Goal: Task Accomplishment & Management: Manage account settings

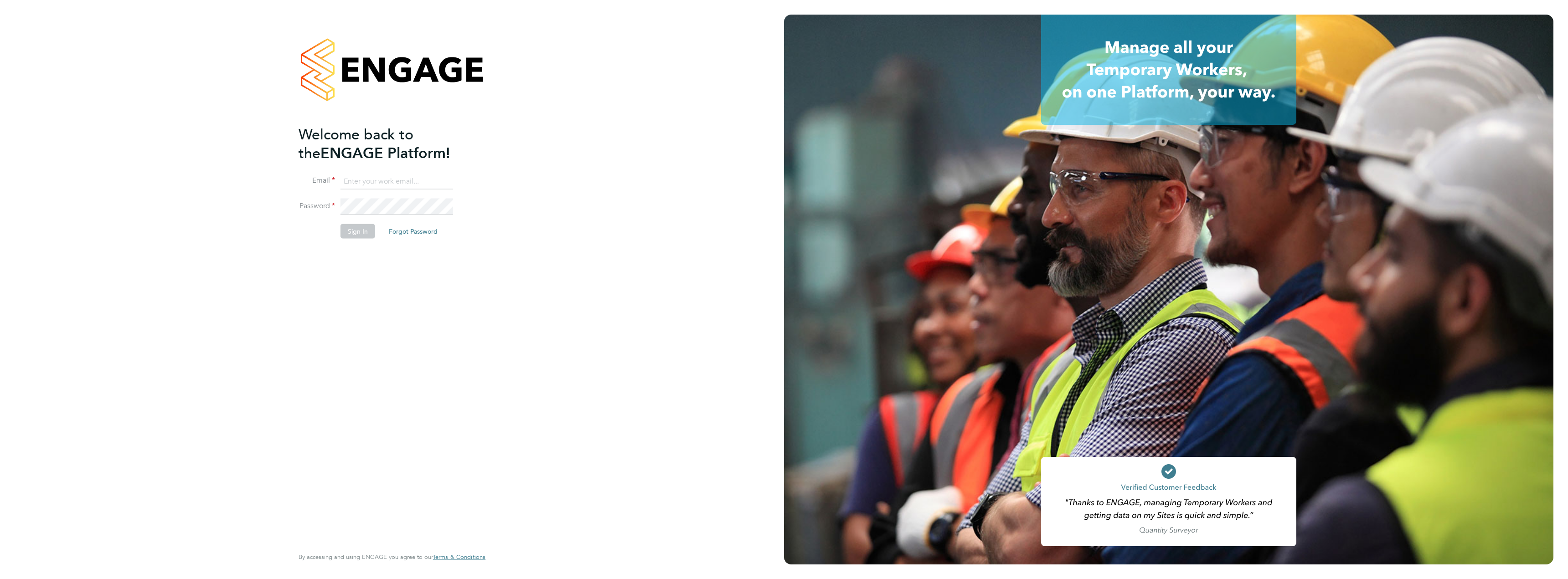
type input "audwin.cheung@randstad.co.uk"
click at [351, 232] on button "Sign In" at bounding box center [357, 231] width 35 height 15
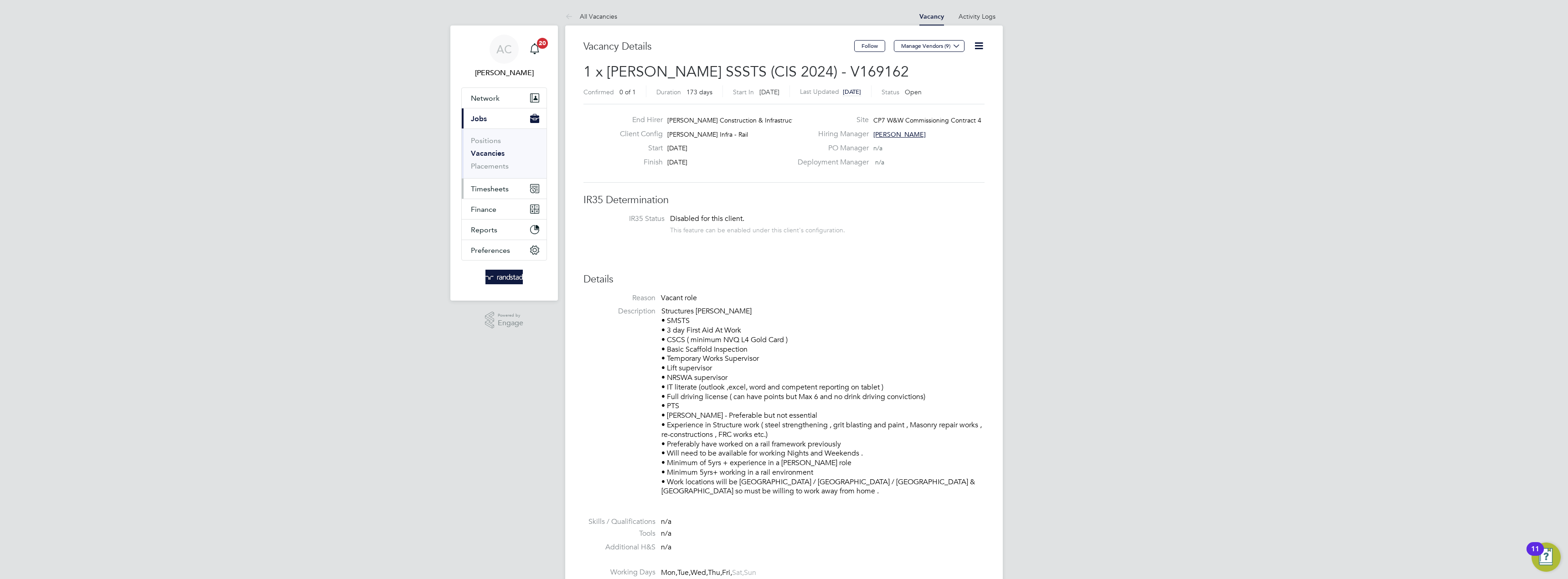
click at [486, 190] on span "Timesheets" at bounding box center [490, 189] width 38 height 9
click at [488, 164] on link "Timesheets" at bounding box center [490, 161] width 38 height 9
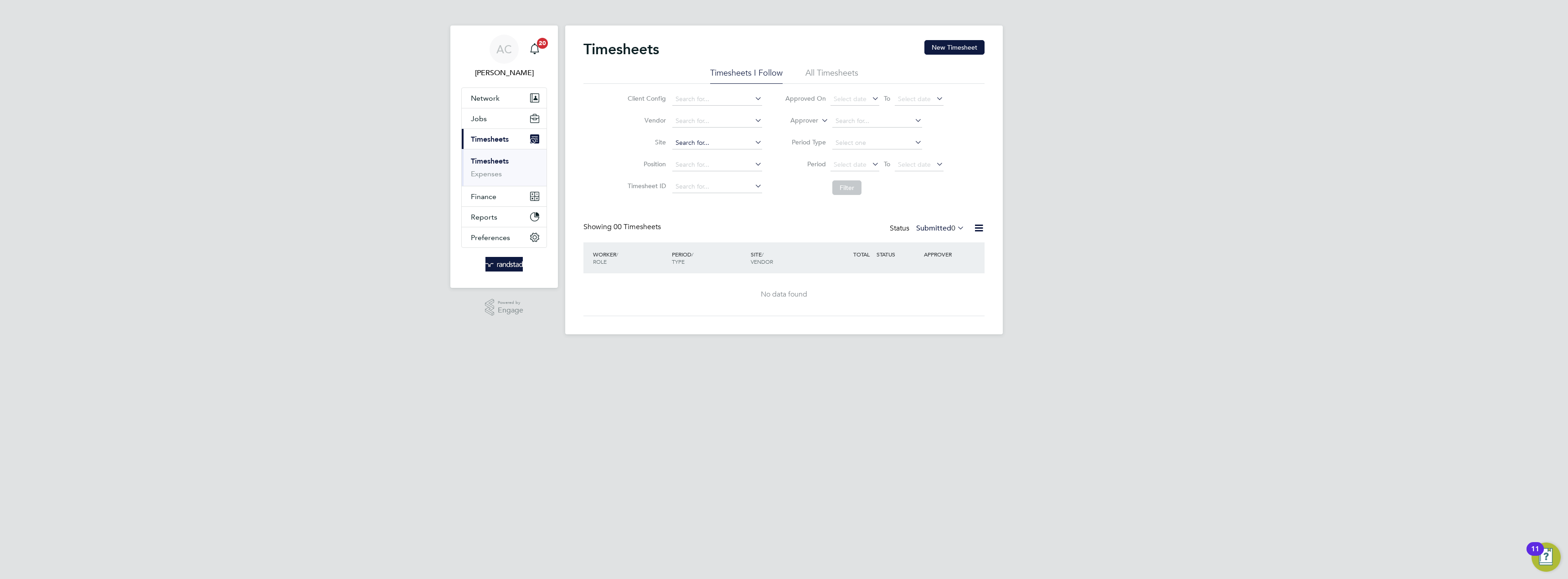
click at [702, 140] on input at bounding box center [718, 143] width 90 height 13
click at [717, 151] on li "CP7 W&W Commissioning Contract 4" at bounding box center [729, 155] width 115 height 12
type input "CP7 W&W Commissioning Contract 4"
click at [852, 186] on button "Filter" at bounding box center [847, 188] width 29 height 15
click at [824, 70] on li "All Timesheets" at bounding box center [831, 75] width 53 height 16
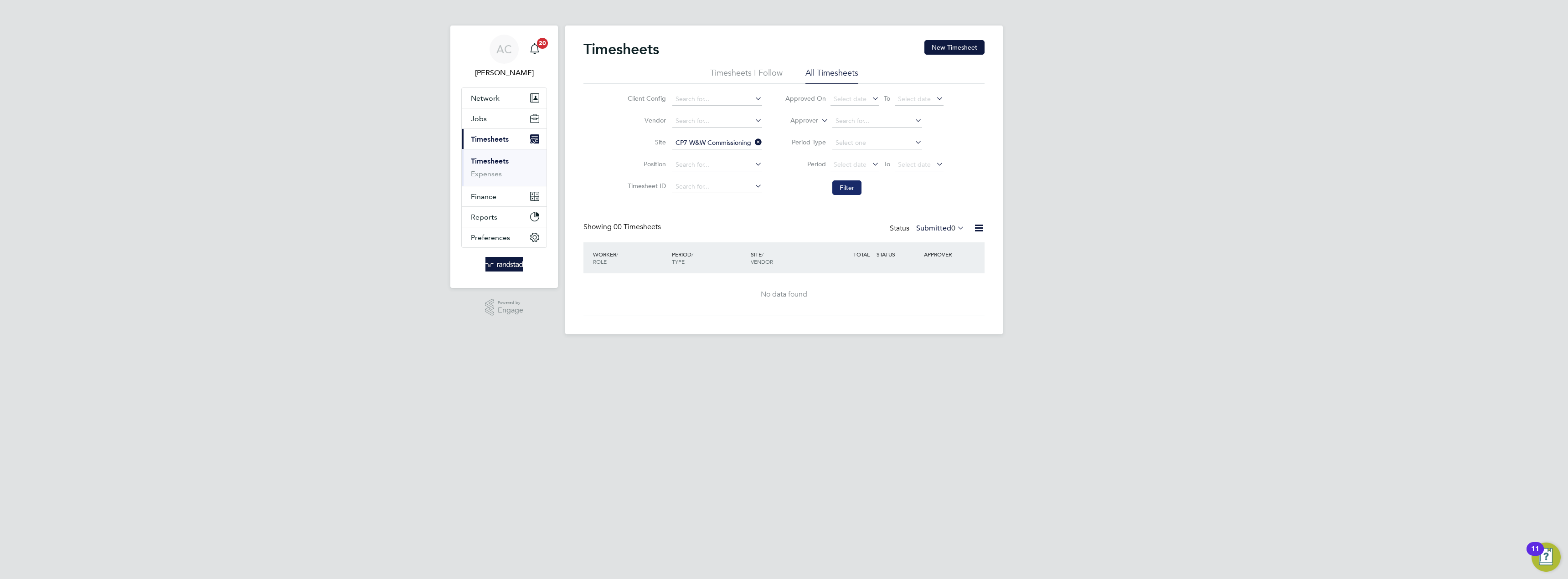
click at [846, 190] on button "Filter" at bounding box center [847, 188] width 29 height 15
click at [729, 141] on input at bounding box center [718, 143] width 90 height 13
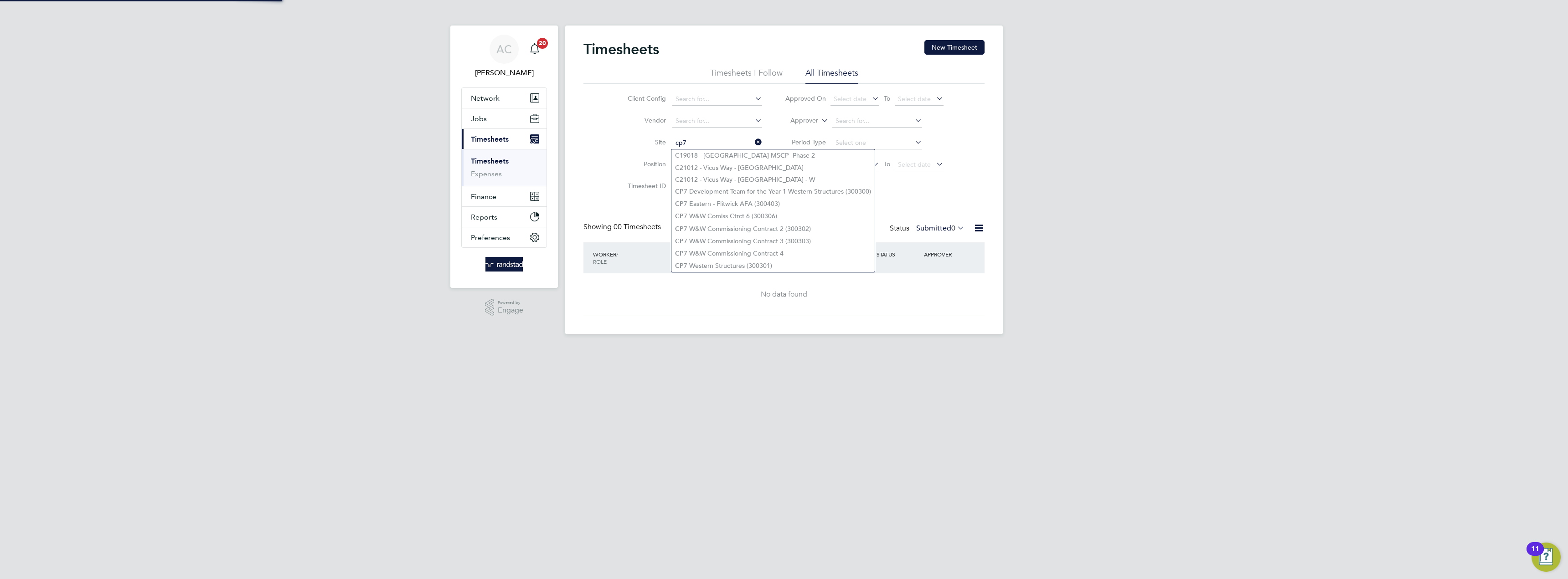
type input "C19018 - Coventry MSCP - Phase 2"
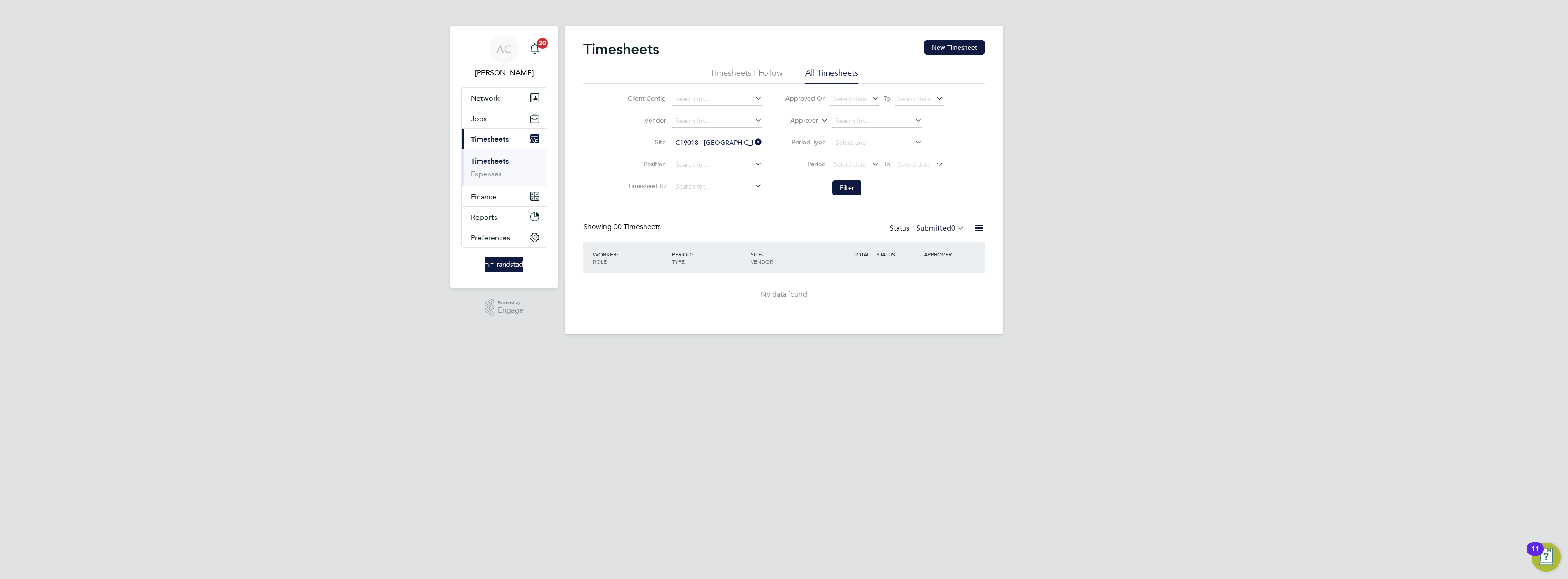
click at [951, 227] on span "0" at bounding box center [953, 228] width 4 height 9
click at [950, 238] on li "All" at bounding box center [939, 244] width 42 height 13
click at [753, 142] on icon at bounding box center [753, 142] width 0 height 13
click at [713, 141] on input at bounding box center [718, 143] width 90 height 13
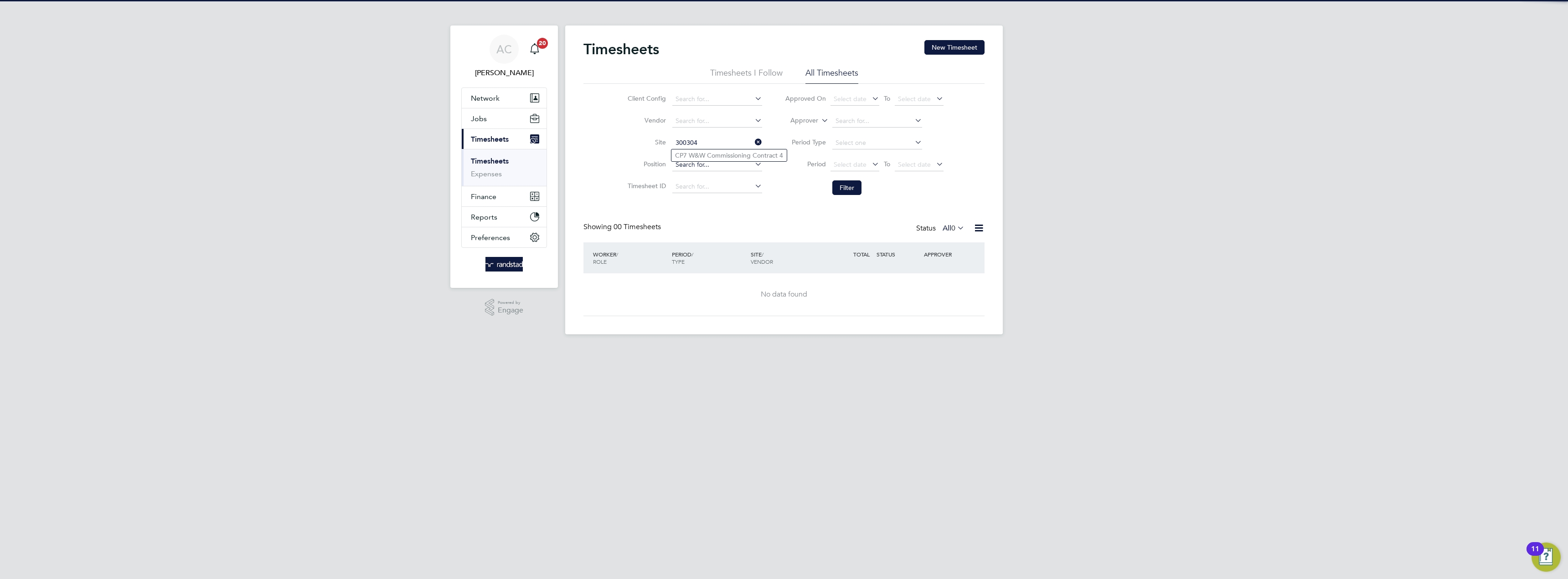
type input "300304"
click at [707, 162] on input at bounding box center [718, 165] width 90 height 13
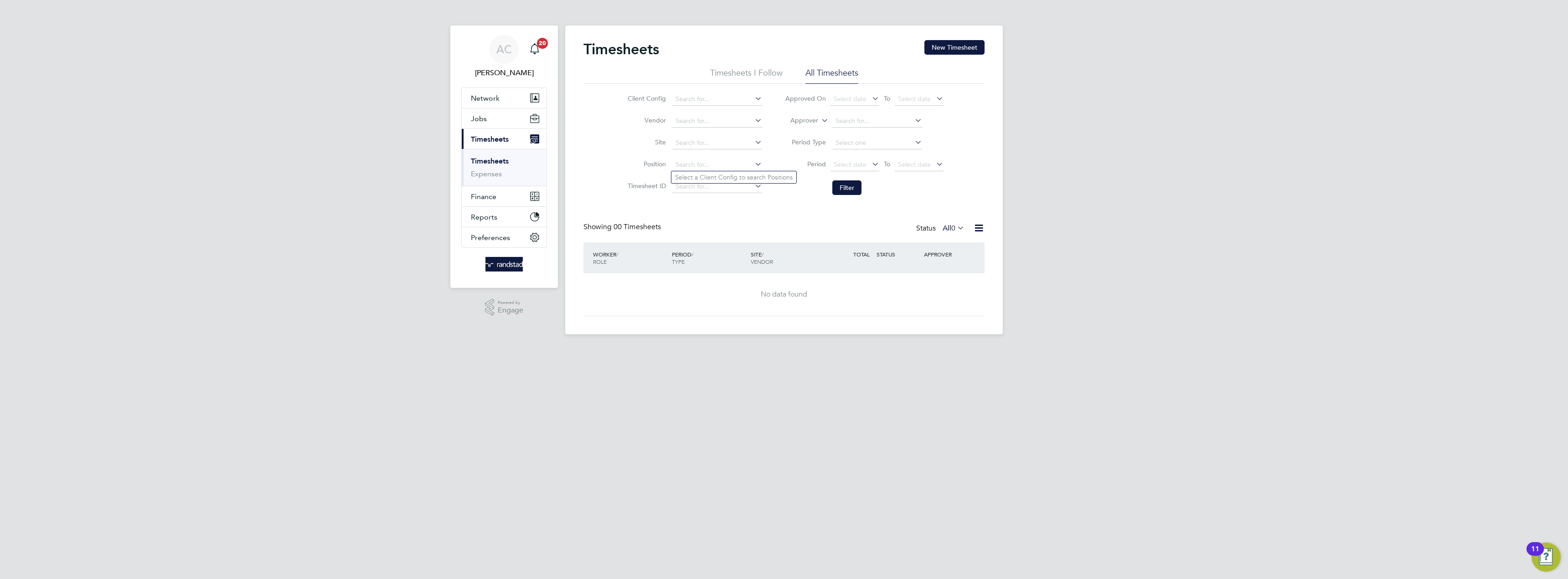
click at [709, 157] on li "Position" at bounding box center [693, 165] width 160 height 22
click at [707, 141] on input at bounding box center [718, 143] width 90 height 13
click at [703, 151] on li "CP7 W&W Commissioning Contract 4" at bounding box center [729, 155] width 115 height 12
type input "CP7 W&W Commissioning Contract 4"
click at [491, 135] on span "Timesheets" at bounding box center [490, 139] width 38 height 9
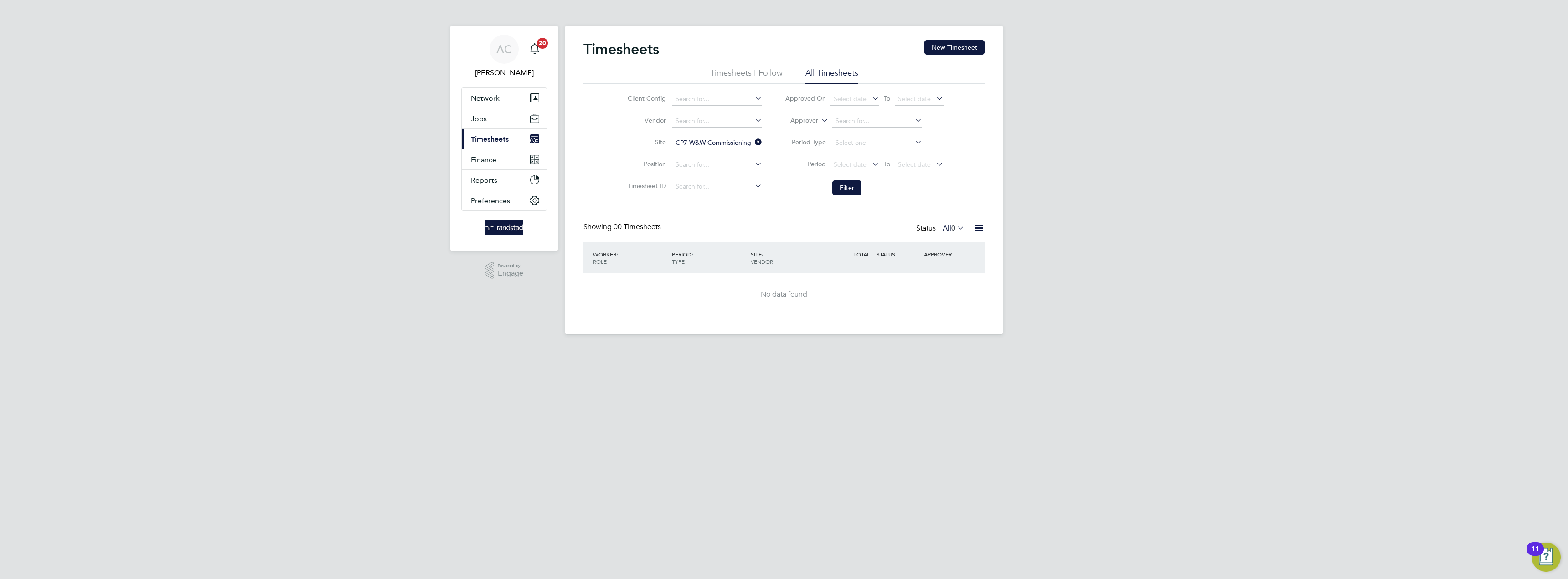
click at [488, 138] on span "Timesheets" at bounding box center [490, 139] width 38 height 9
click at [488, 120] on button "Jobs" at bounding box center [504, 118] width 85 height 20
click at [494, 165] on link "Placements" at bounding box center [490, 166] width 38 height 9
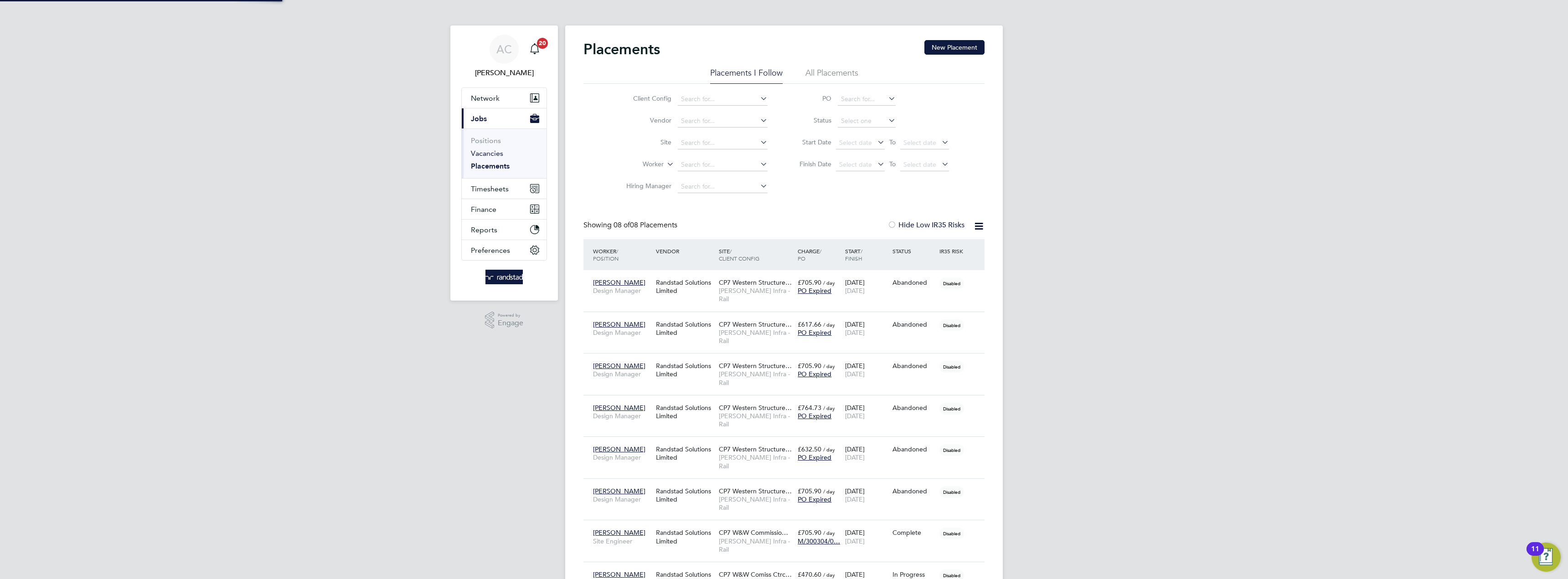
scroll to position [26, 79]
click at [751, 578] on span "[PERSON_NAME] Infra - Rail" at bounding box center [756, 586] width 74 height 16
click at [909, 519] on div "Ephraim Chinungu Site Engineer Randstad Solutions Limited CP7 W&W Commissio… Mo…" at bounding box center [784, 540] width 401 height 42
click at [692, 523] on div "Randstad Solutions Limited" at bounding box center [685, 536] width 63 height 26
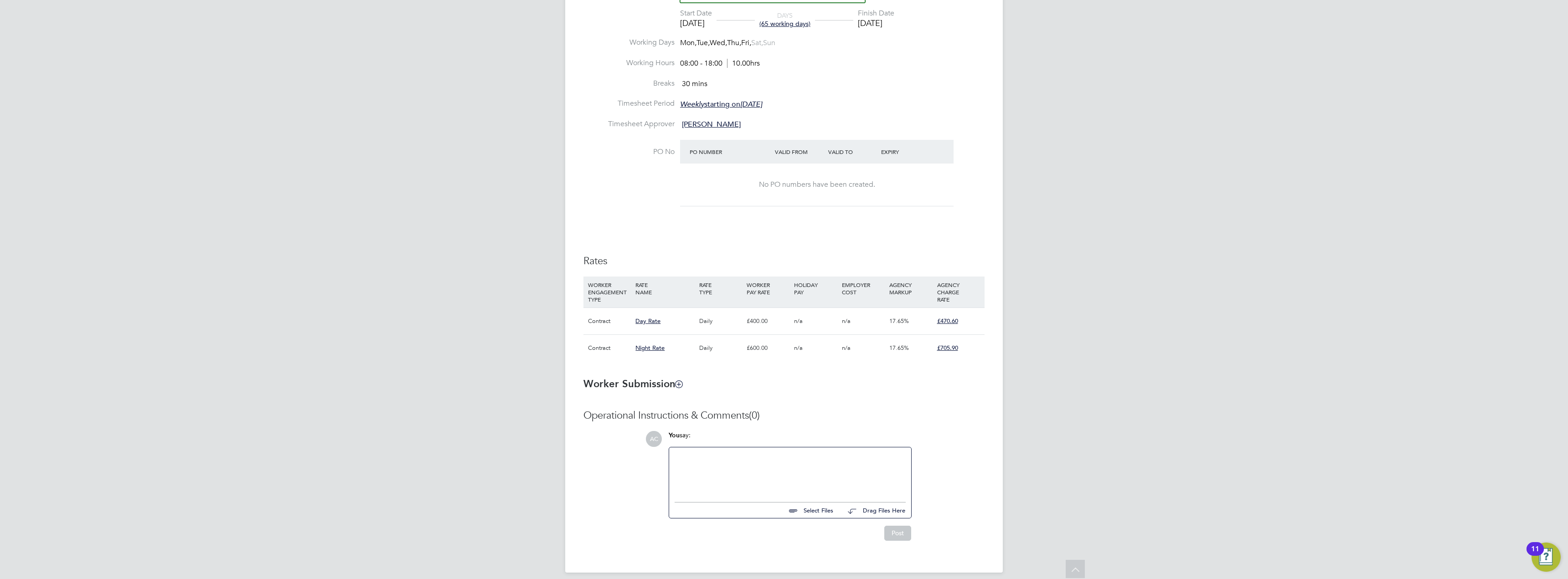
scroll to position [374, 0]
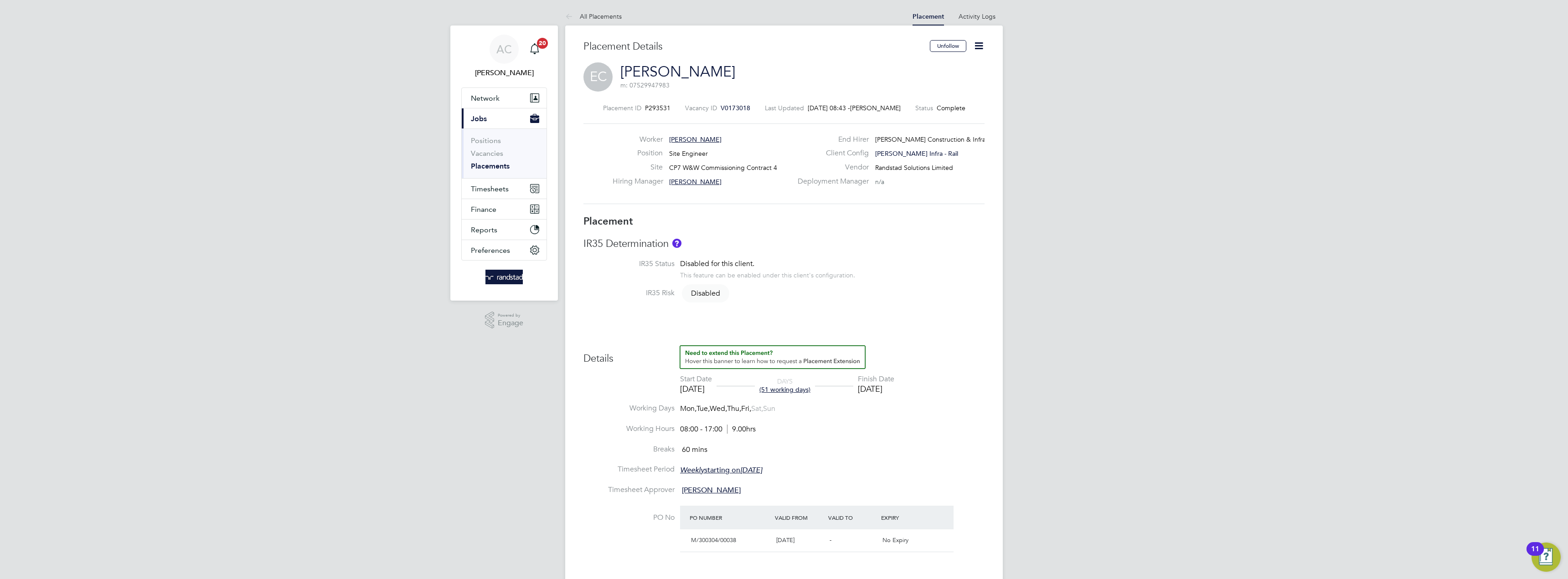
click at [978, 44] on icon at bounding box center [979, 46] width 12 height 12
click at [1090, 200] on div "AC Audwin Cheung Notifications 20 Applications: Network Team Members Businesses…" at bounding box center [784, 466] width 1568 height 933
click at [488, 192] on span "Timesheets" at bounding box center [490, 189] width 38 height 9
click at [492, 161] on link "Timesheets" at bounding box center [490, 161] width 38 height 9
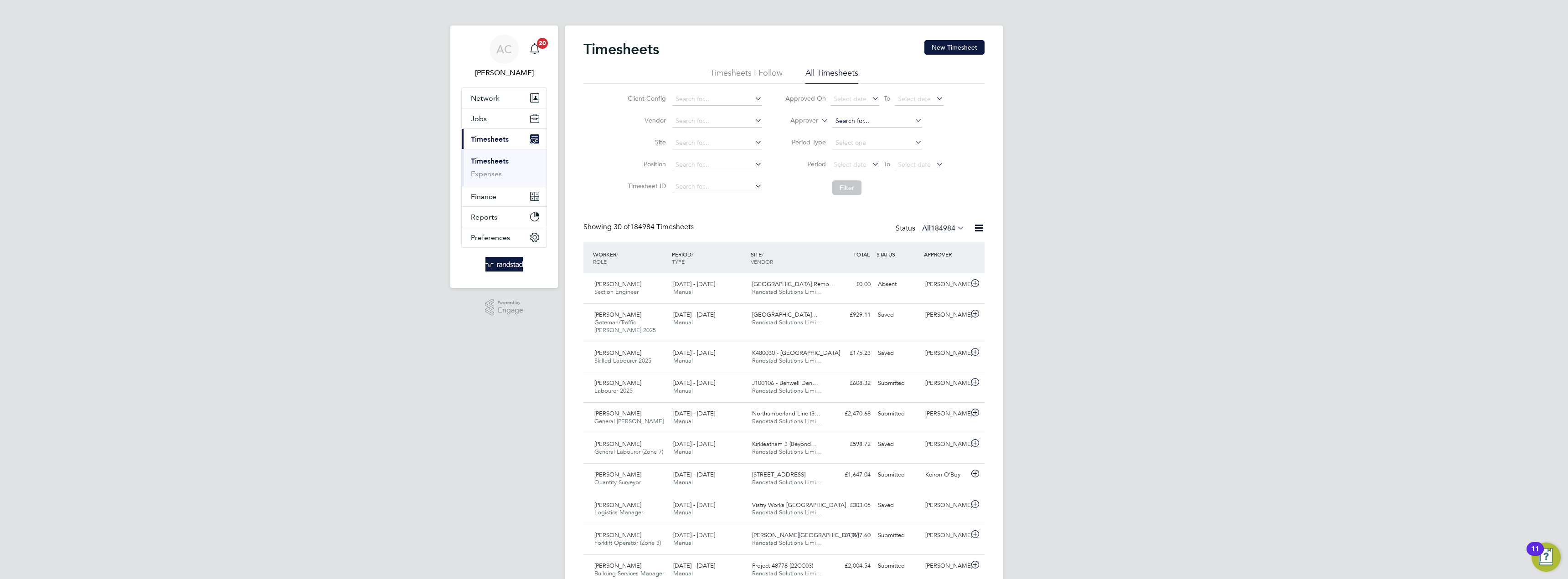
click at [870, 120] on input at bounding box center [877, 121] width 90 height 13
click at [880, 136] on li "[PERSON_NAME]" at bounding box center [877, 134] width 91 height 12
type input "[PERSON_NAME]"
click at [859, 187] on button "Filter" at bounding box center [847, 188] width 29 height 15
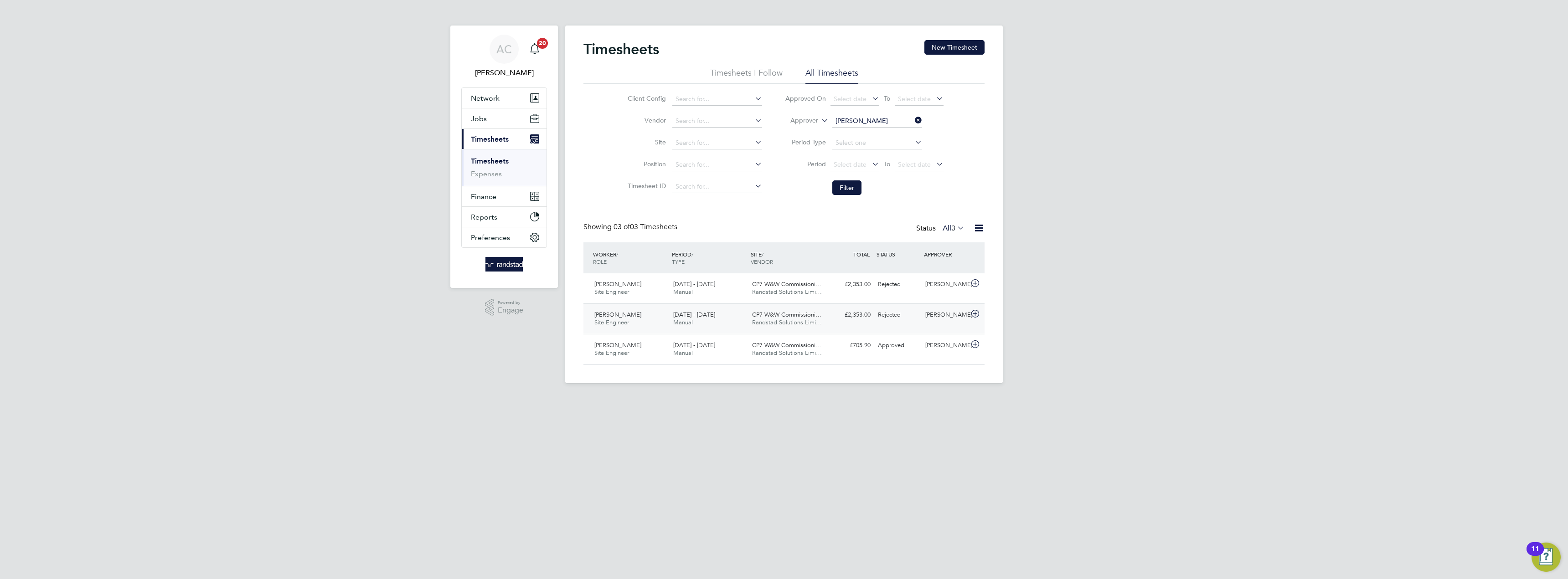
click at [798, 313] on span "CP7 W&W Commissioni…" at bounding box center [787, 314] width 69 height 8
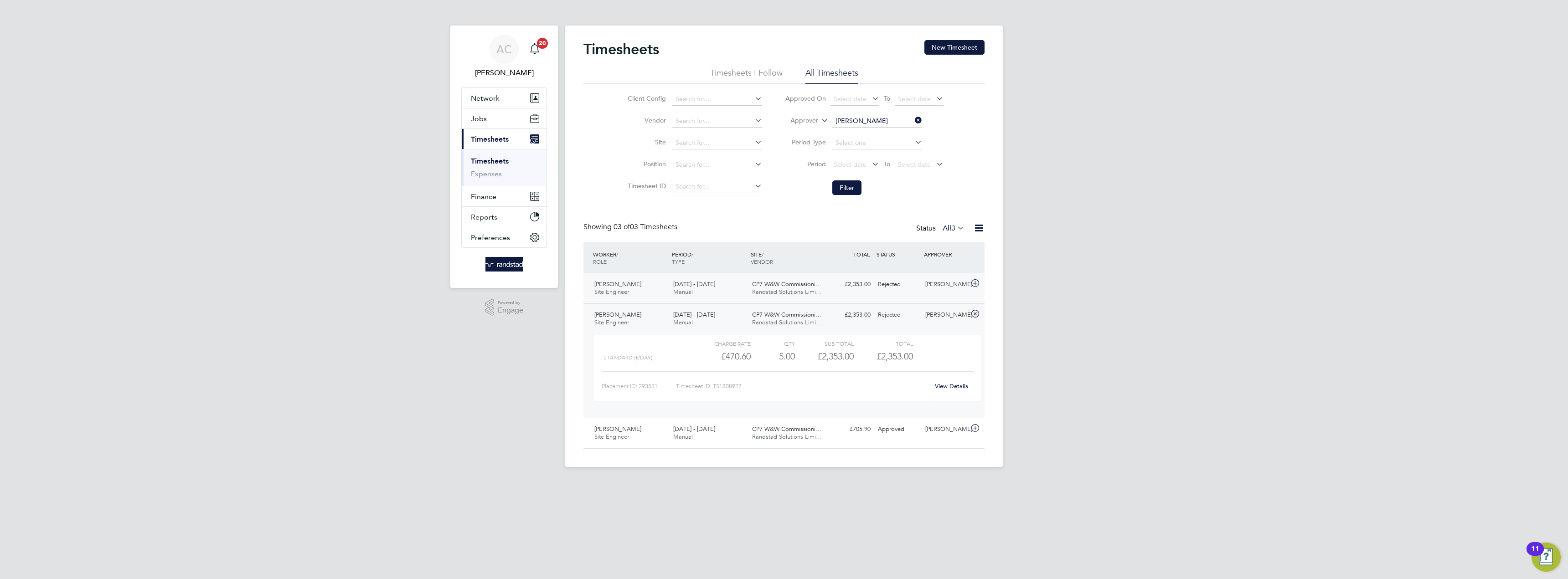
click at [791, 290] on span "Randstad Solutions Limi…" at bounding box center [787, 291] width 70 height 8
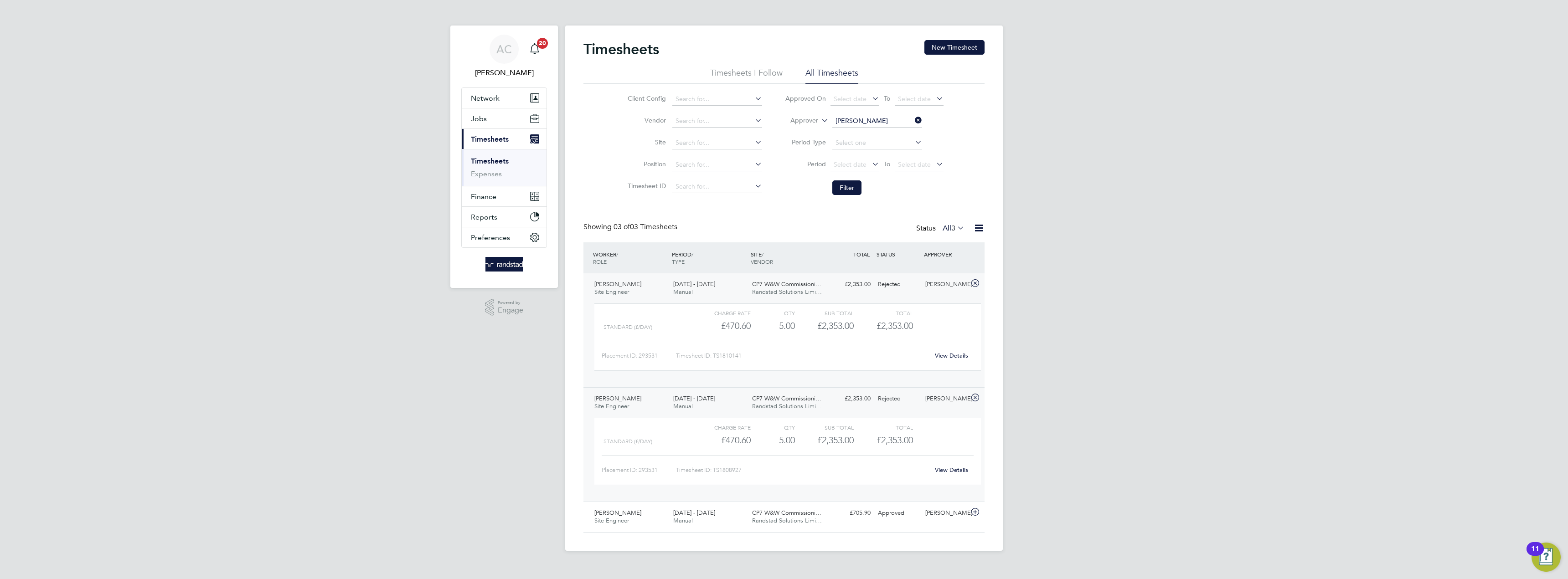
drag, startPoint x: 791, startPoint y: 290, endPoint x: 785, endPoint y: 289, distance: 6.1
click at [785, 289] on span "Randstad Solutions Limi…" at bounding box center [787, 291] width 70 height 8
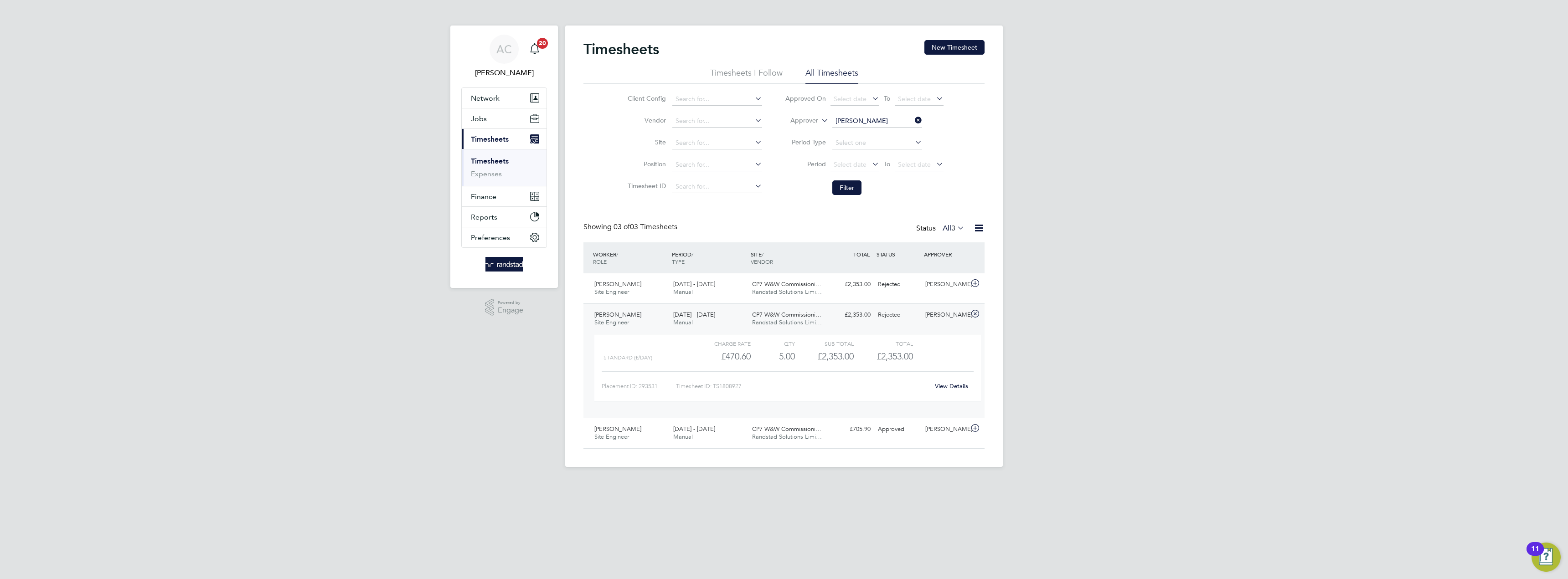
click at [953, 384] on link "View Details" at bounding box center [951, 386] width 33 height 8
click at [854, 186] on button "Filter" at bounding box center [847, 188] width 29 height 15
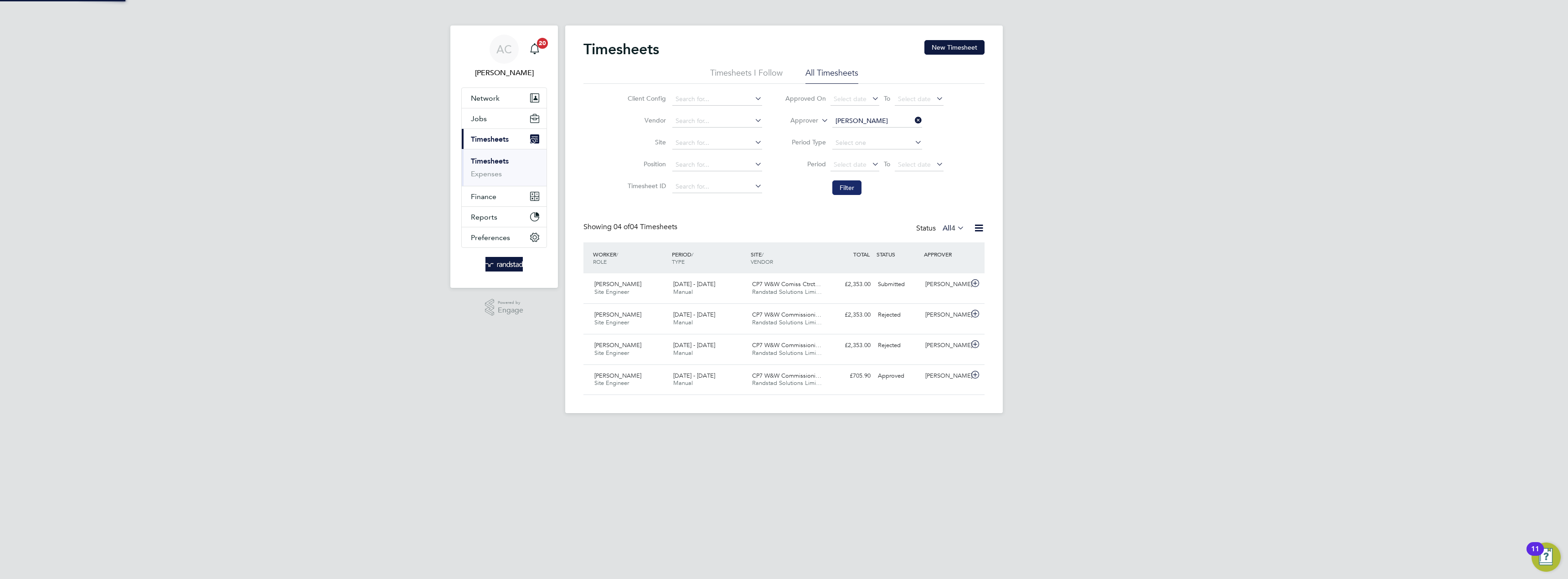
scroll to position [23, 79]
click at [699, 290] on div "16 - 22 Aug 2025 Manual" at bounding box center [709, 288] width 79 height 23
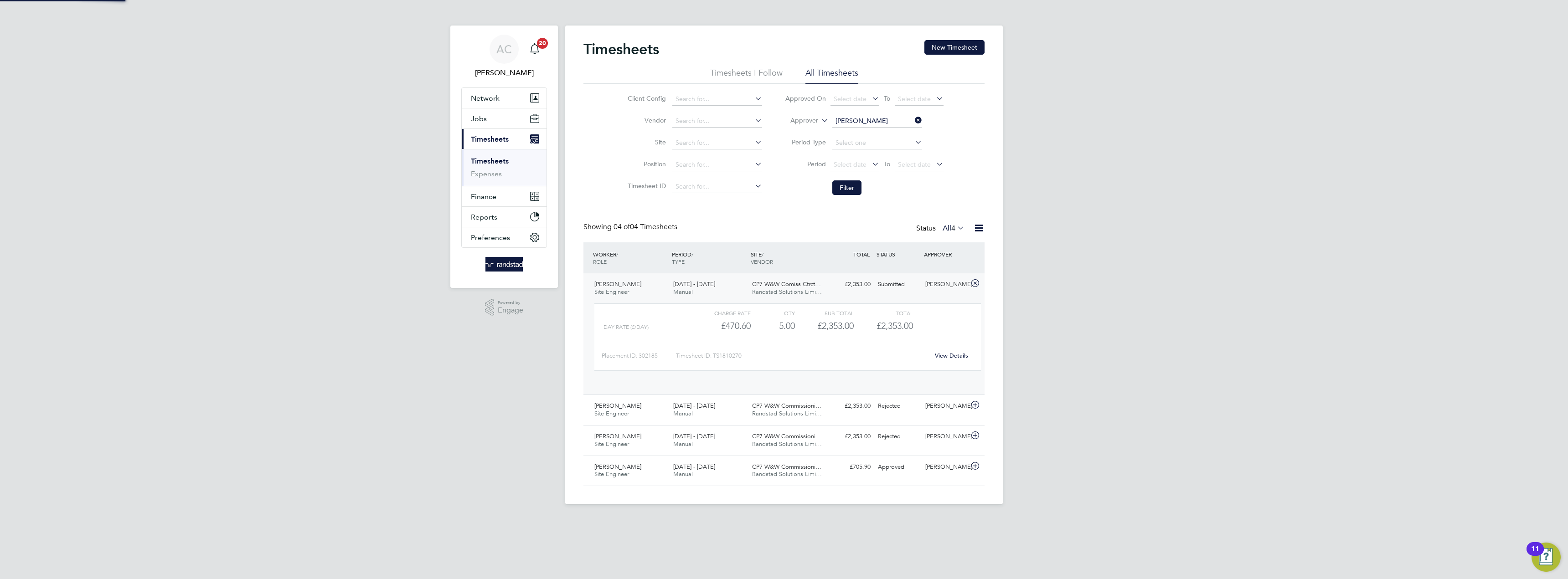
scroll to position [15, 89]
click at [962, 353] on link "View Details" at bounding box center [951, 355] width 33 height 8
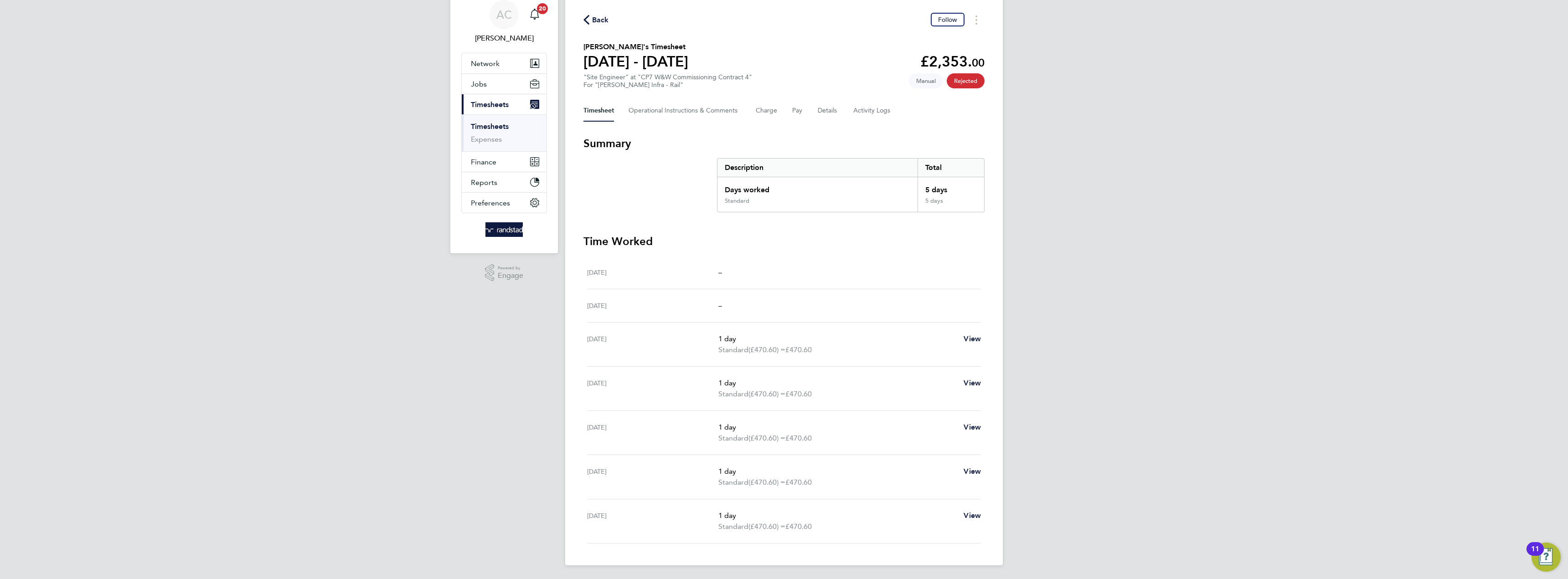
scroll to position [35, 0]
click at [971, 338] on span "View" at bounding box center [972, 338] width 17 height 9
select select "1"
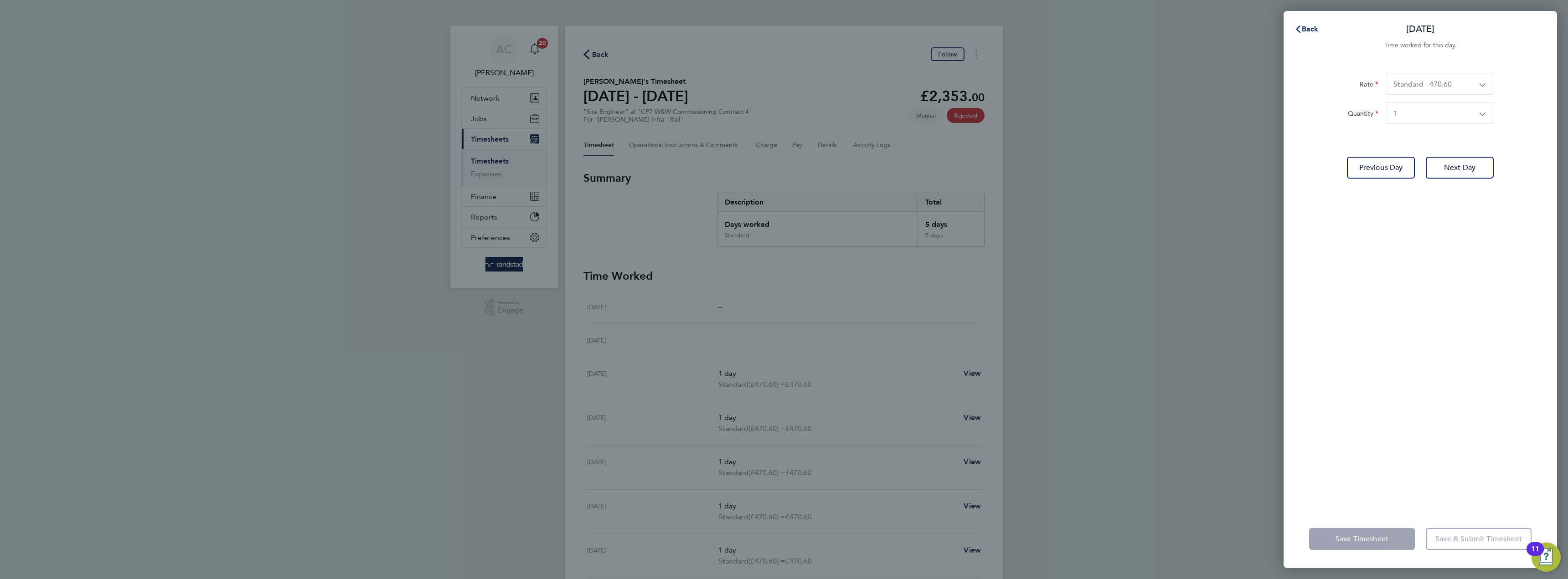
click at [1311, 32] on span "Back" at bounding box center [1311, 29] width 17 height 9
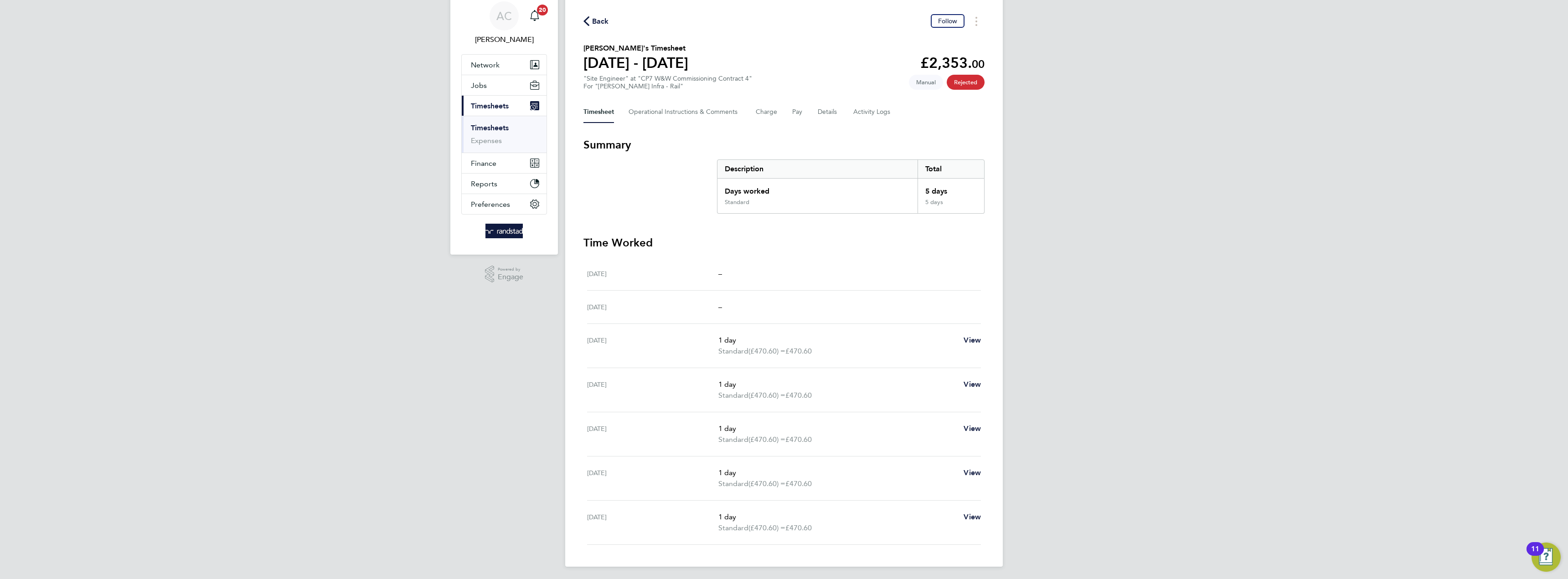
scroll to position [35, 0]
click at [947, 443] on div "[DATE] 1 day Standard (£470.60) = £470.60 View" at bounding box center [784, 432] width 394 height 44
drag, startPoint x: 908, startPoint y: 477, endPoint x: 710, endPoint y: 472, distance: 198.1
click at [906, 477] on p "Standard (£470.60) = £470.60" at bounding box center [837, 482] width 238 height 11
click at [713, 472] on div "[DATE]" at bounding box center [653, 476] width 131 height 22
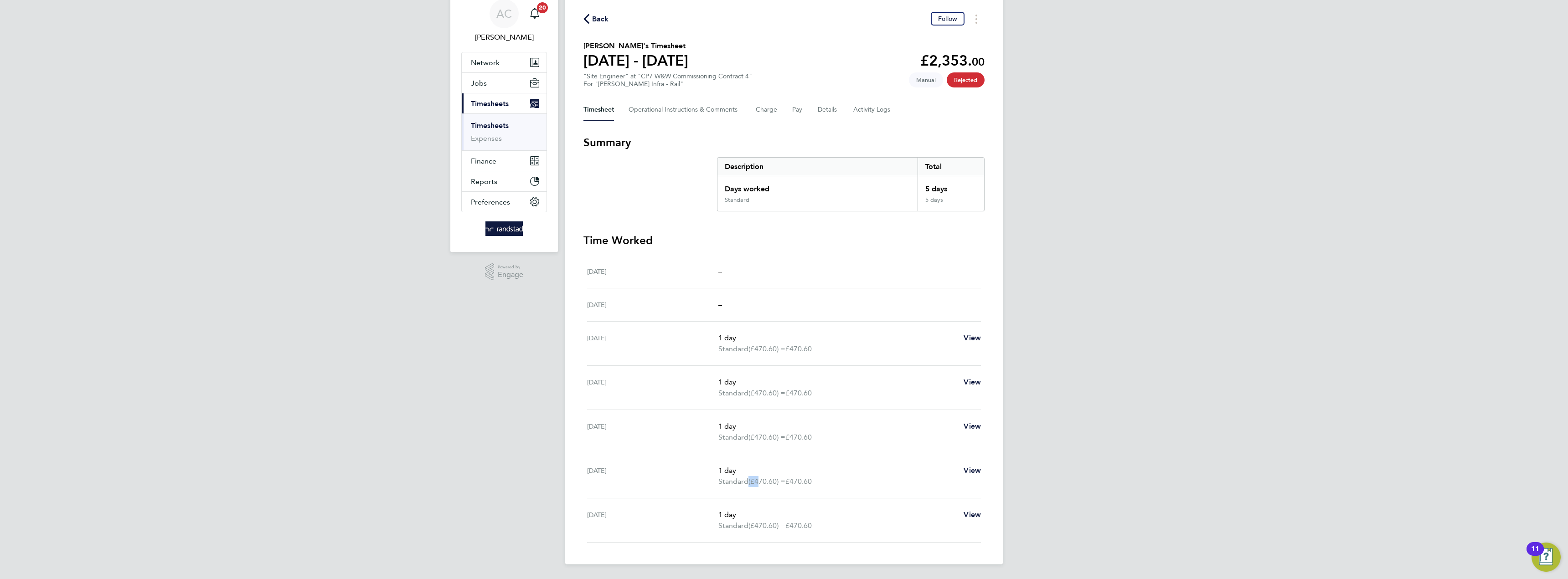
drag, startPoint x: 760, startPoint y: 505, endPoint x: 752, endPoint y: 456, distance: 49.6
click at [757, 480] on div "Thu 21 Aug 1 day Standard (£470.60) = £470.60 View" at bounding box center [784, 476] width 394 height 44
drag, startPoint x: 752, startPoint y: 456, endPoint x: 745, endPoint y: 426, distance: 30.8
click at [751, 433] on ul "Sat 16 Aug – Sun 17 Aug – Mon 18 Aug 1 day Standard (£470.60) = £470.60 View Tu…" at bounding box center [784, 398] width 401 height 288
click at [745, 426] on p "1 day" at bounding box center [837, 426] width 238 height 11
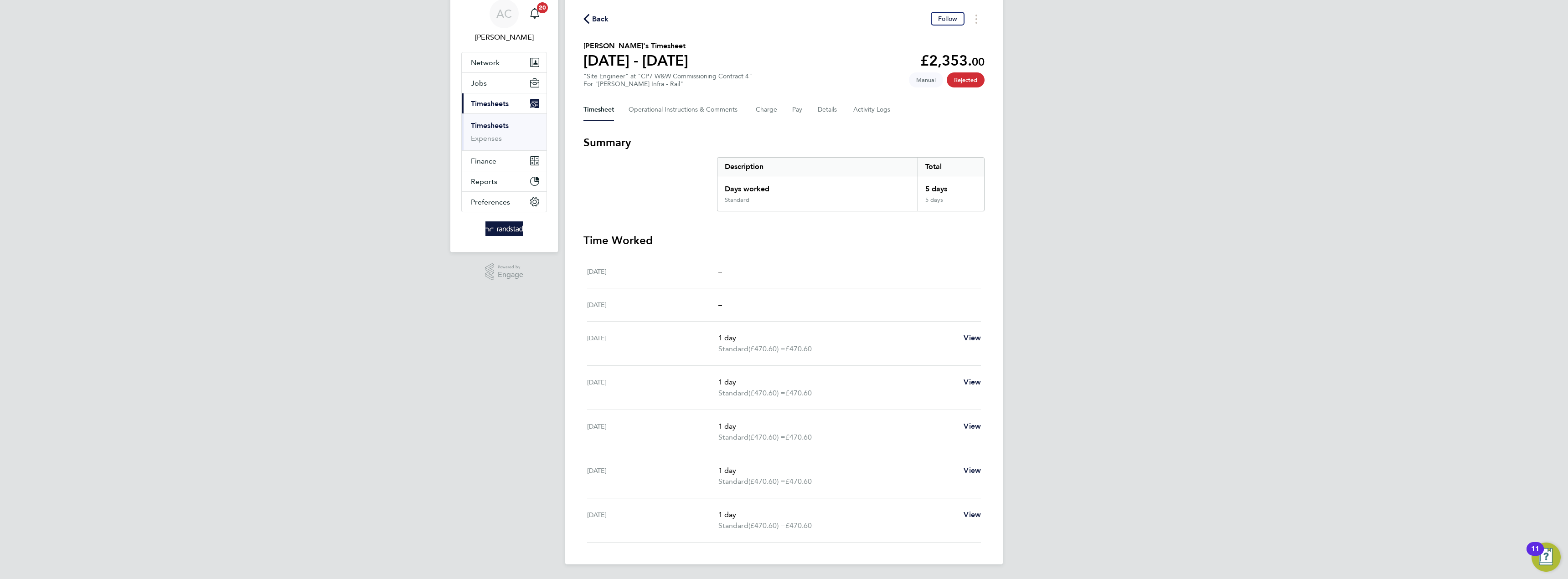
click at [708, 283] on div "Sat 16 Aug –" at bounding box center [784, 271] width 394 height 33
click at [703, 107] on Comments-tab "Operational Instructions & Comments" at bounding box center [685, 109] width 113 height 22
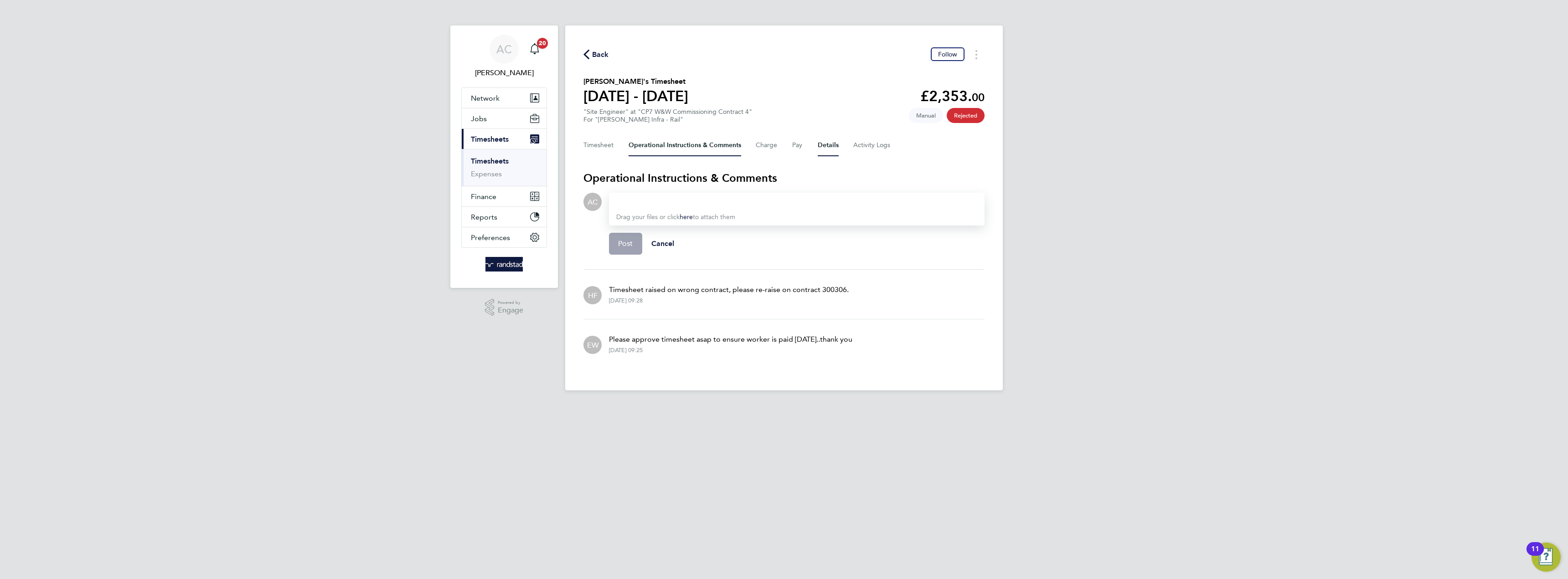
click at [832, 146] on button "Details" at bounding box center [828, 145] width 21 height 22
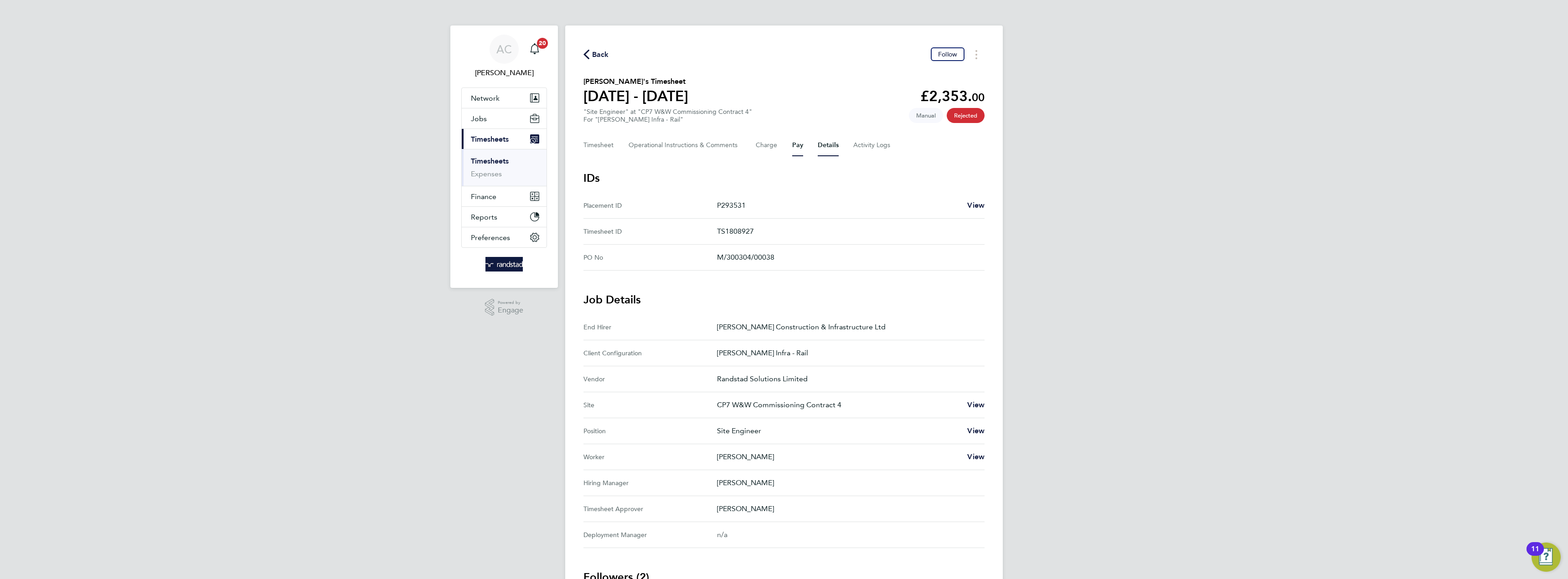
click at [792, 145] on button "Pay" at bounding box center [797, 145] width 11 height 22
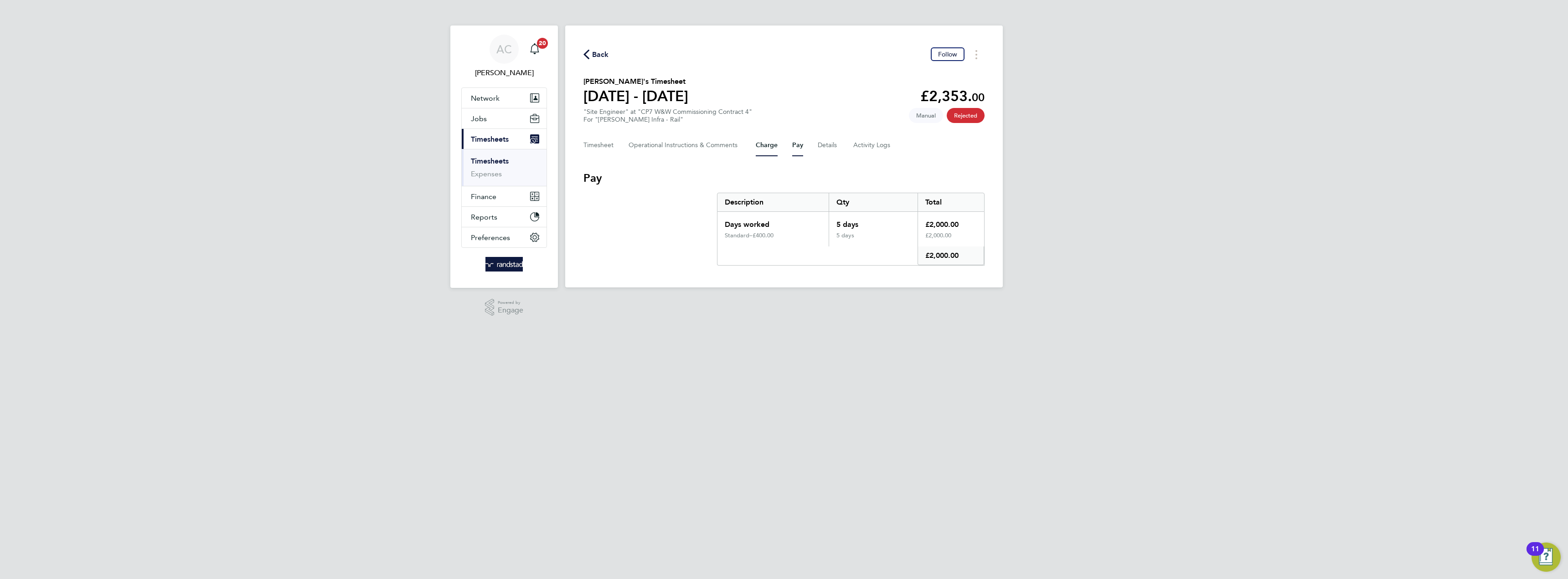
click at [765, 150] on button "Charge" at bounding box center [767, 145] width 22 height 22
click at [856, 148] on Logs-tab "Activity Logs" at bounding box center [872, 145] width 38 height 22
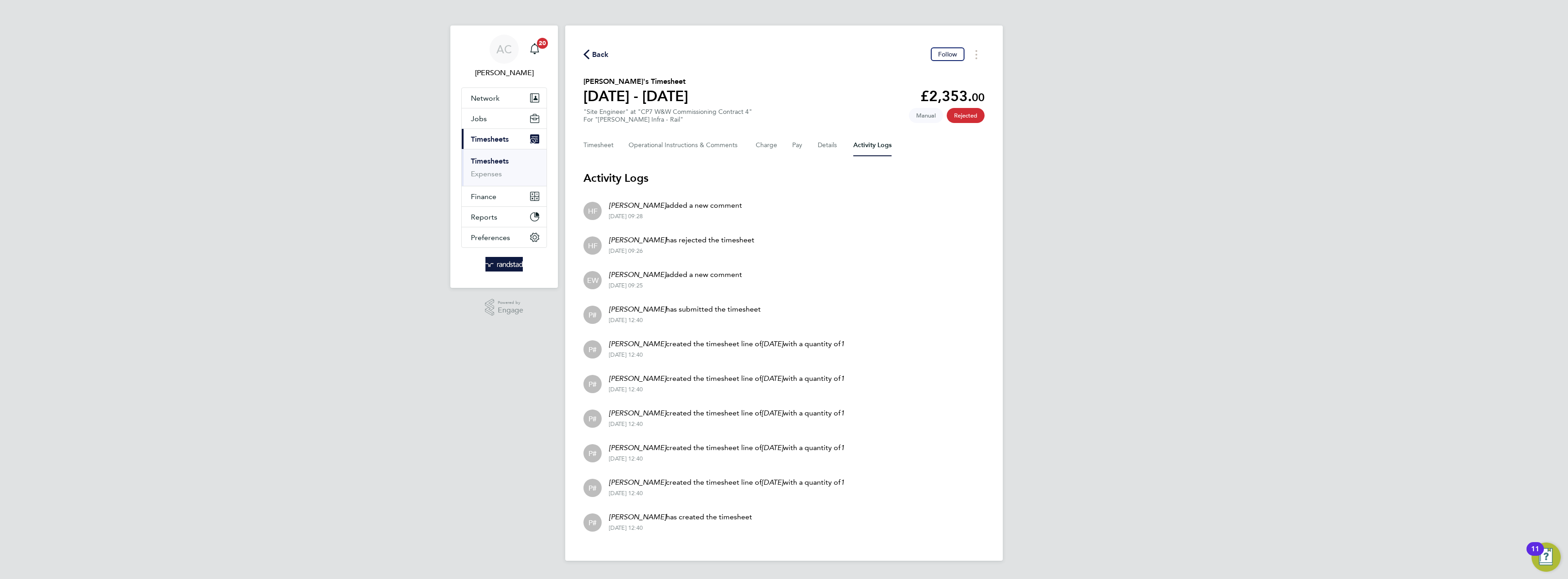
click at [691, 205] on p "Haroon Farooqui added a new comment" at bounding box center [675, 206] width 133 height 11
click at [605, 146] on button "Timesheet" at bounding box center [599, 145] width 30 height 22
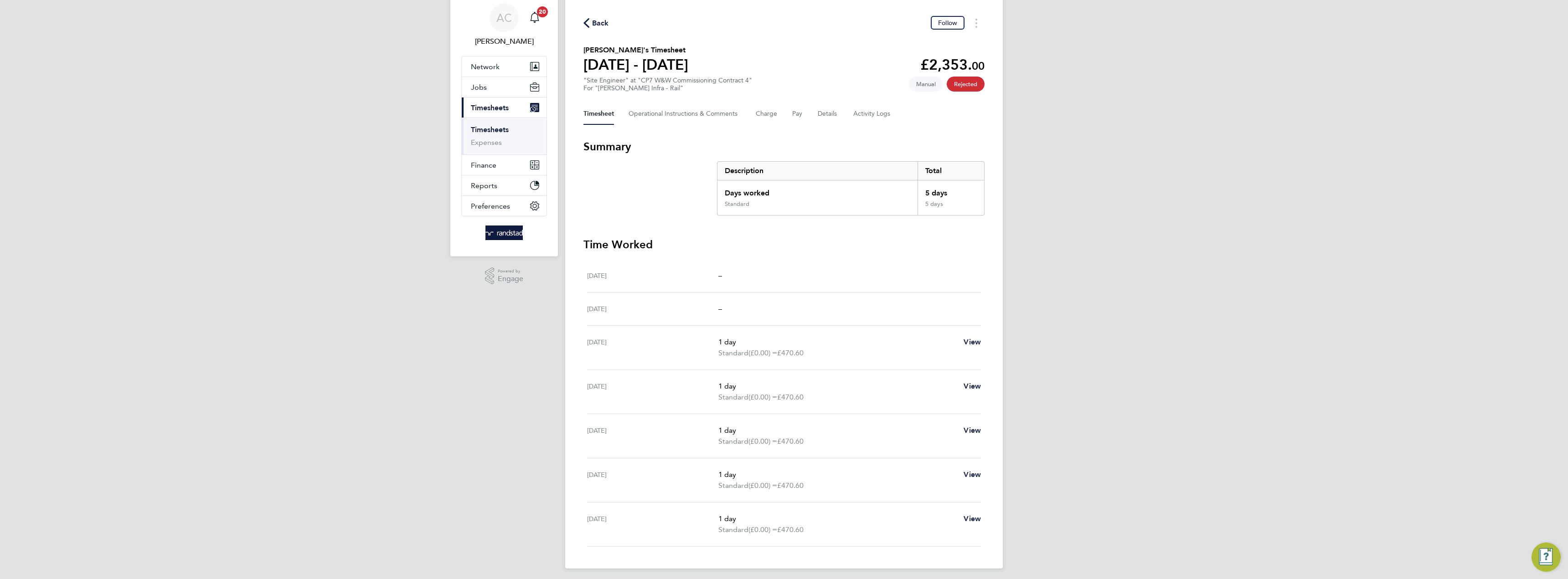
scroll to position [35, 0]
click at [826, 112] on button "Details" at bounding box center [828, 109] width 21 height 22
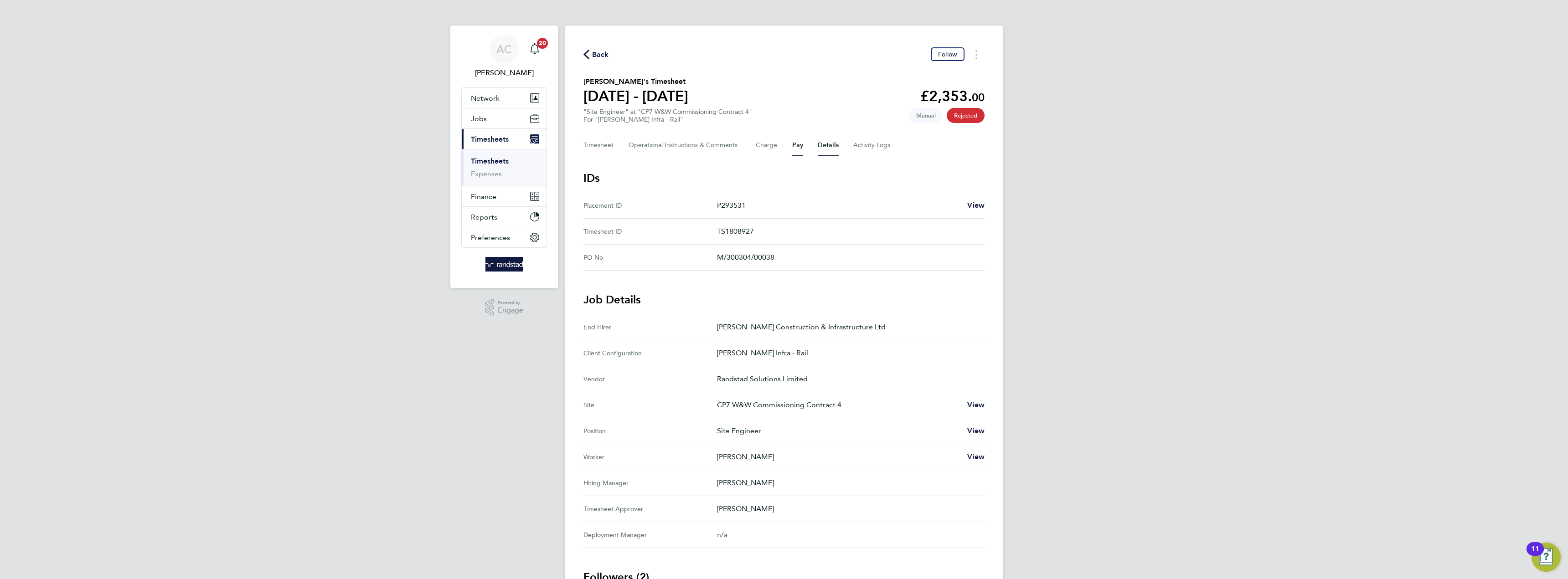
click at [797, 146] on button "Pay" at bounding box center [797, 145] width 11 height 22
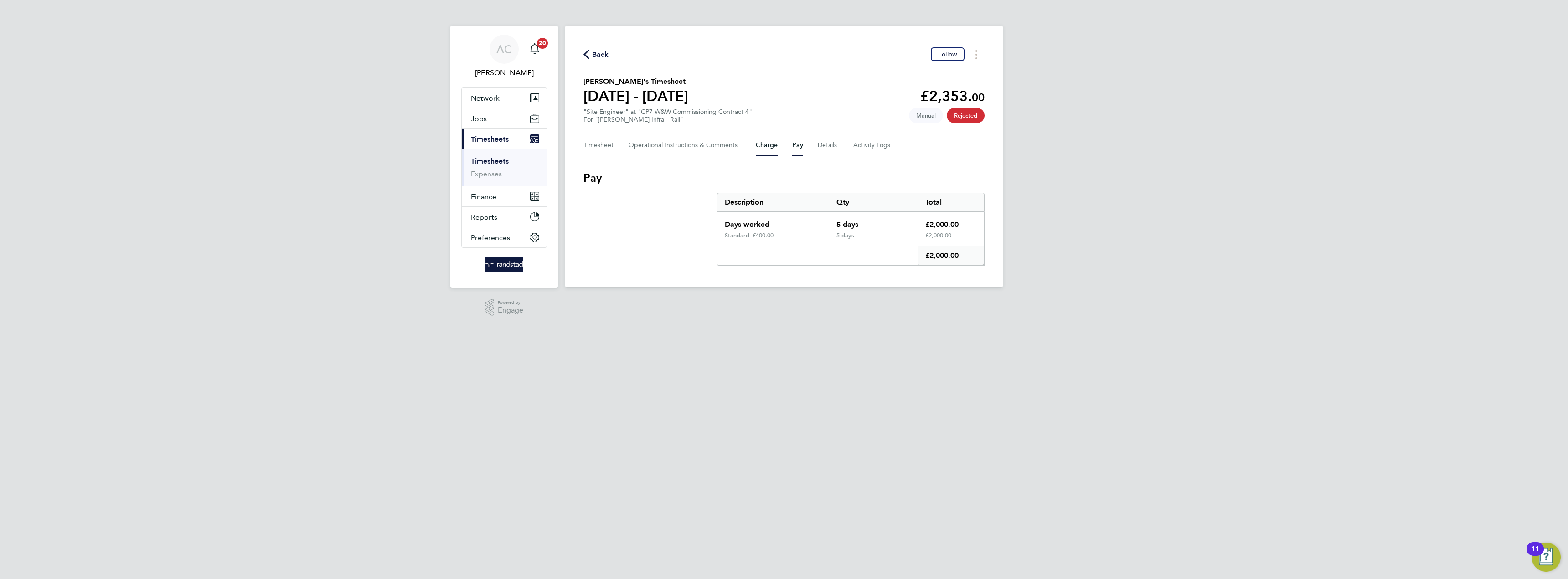
click at [768, 142] on button "Charge" at bounding box center [767, 145] width 22 height 22
click at [685, 149] on Comments-tab "Operational Instructions & Comments" at bounding box center [685, 145] width 113 height 22
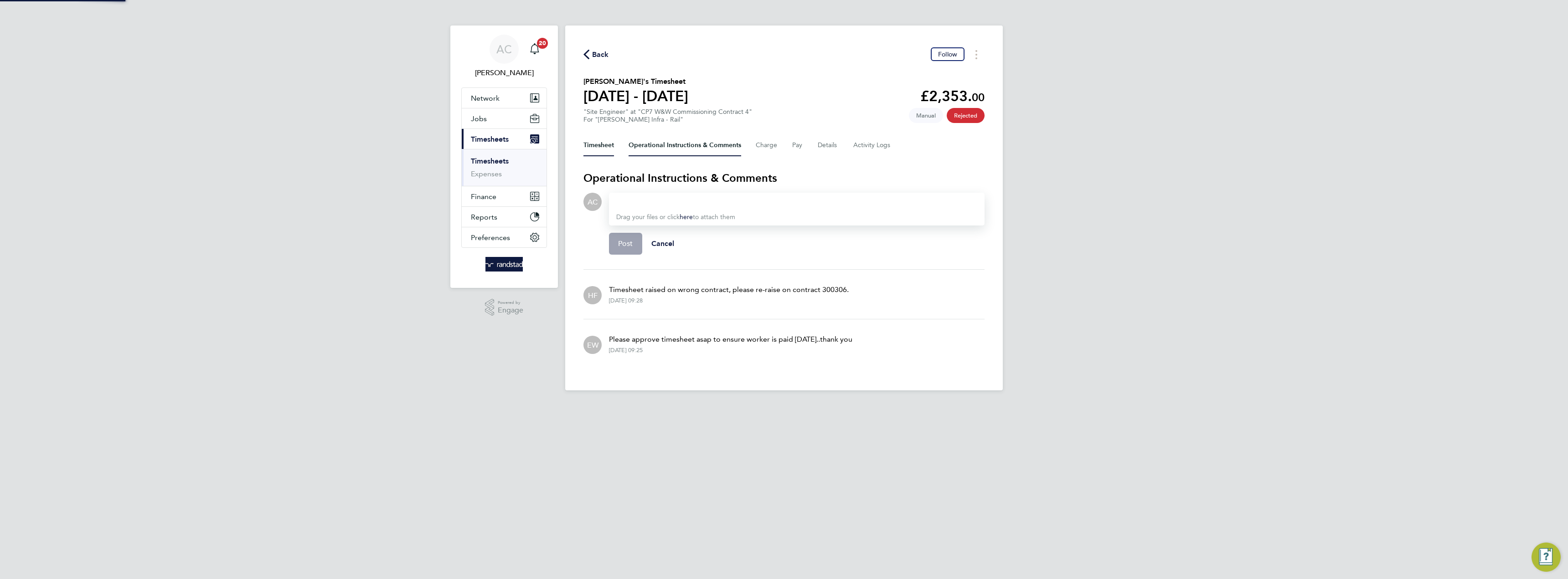
click at [606, 150] on button "Timesheet" at bounding box center [599, 145] width 30 height 22
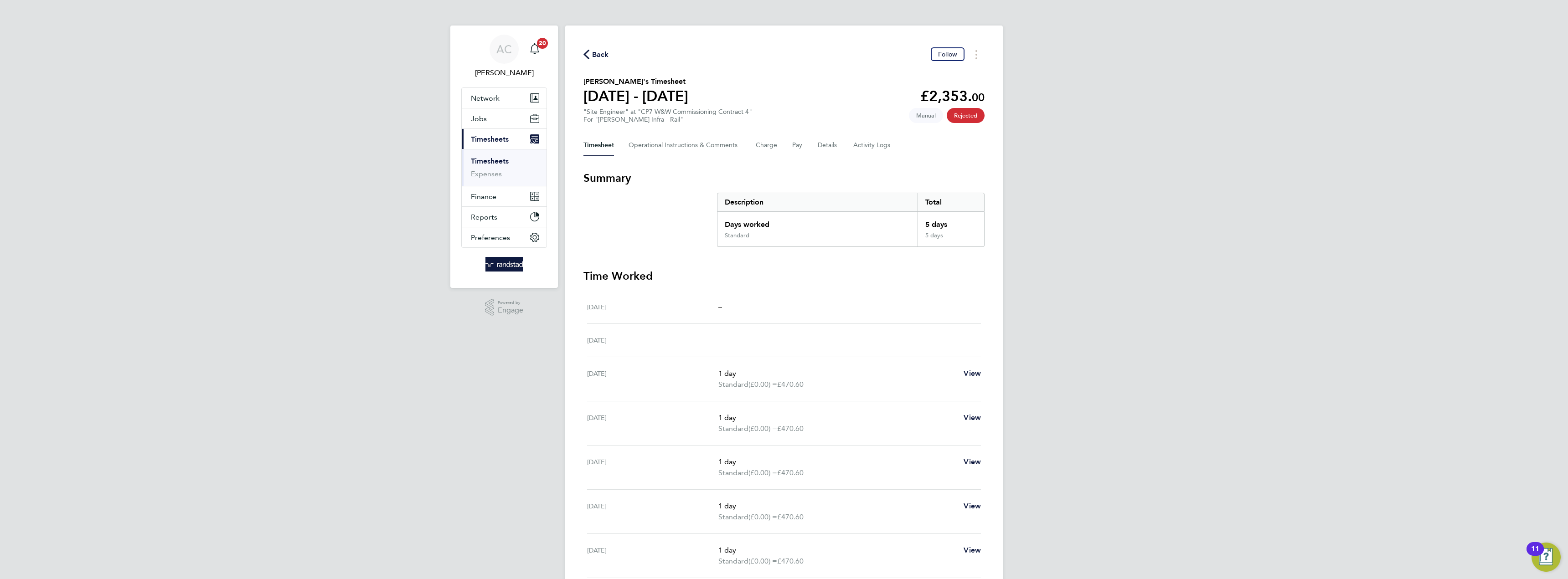
click at [609, 55] on div "Back Follow" at bounding box center [784, 54] width 401 height 14
click at [594, 55] on span "Back" at bounding box center [601, 55] width 17 height 11
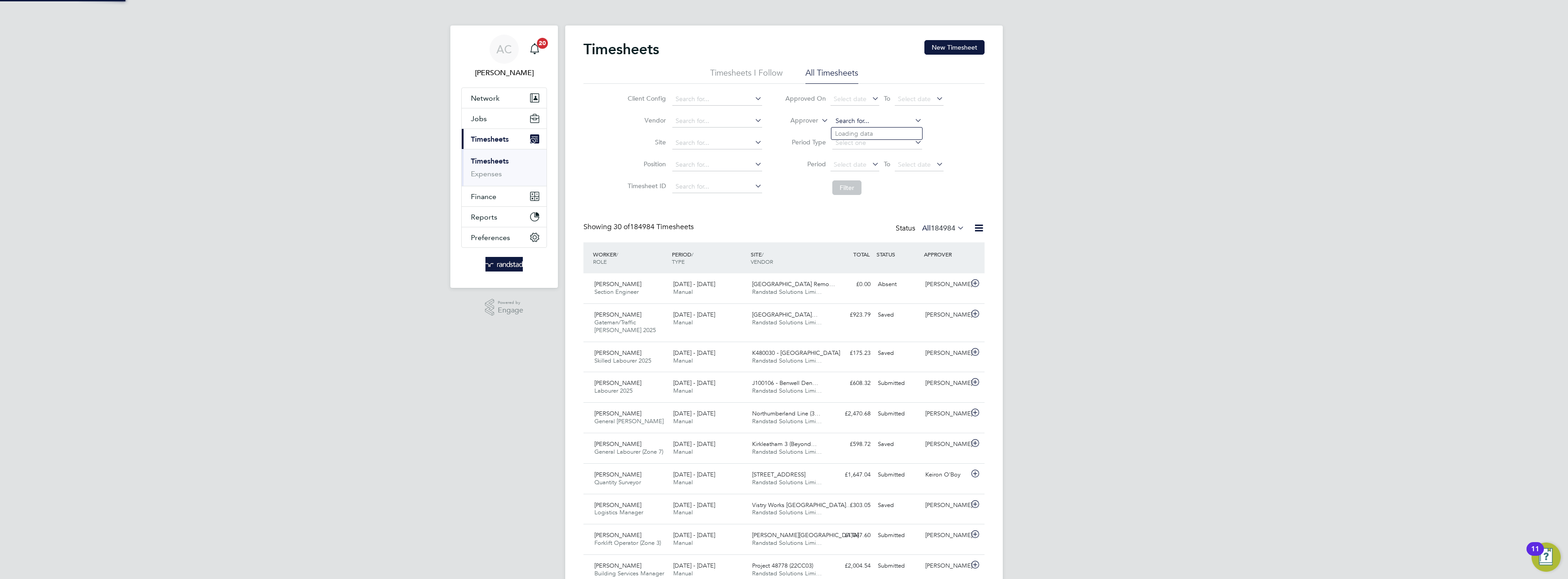
click at [856, 120] on input at bounding box center [877, 121] width 90 height 13
click at [879, 133] on li "Haroon Farooqui" at bounding box center [877, 134] width 91 height 12
type input "[PERSON_NAME]"
click at [850, 188] on button "Filter" at bounding box center [847, 188] width 29 height 15
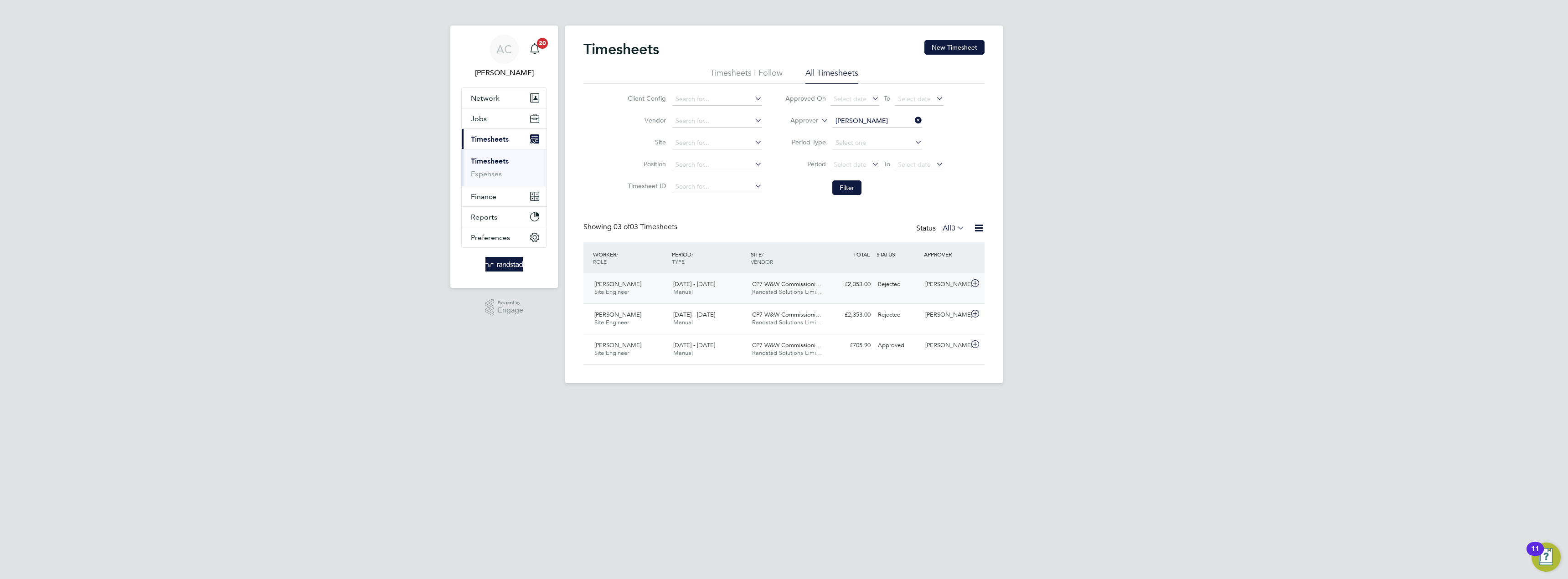
click at [794, 280] on span "CP7 W&W Commissioni…" at bounding box center [787, 284] width 69 height 8
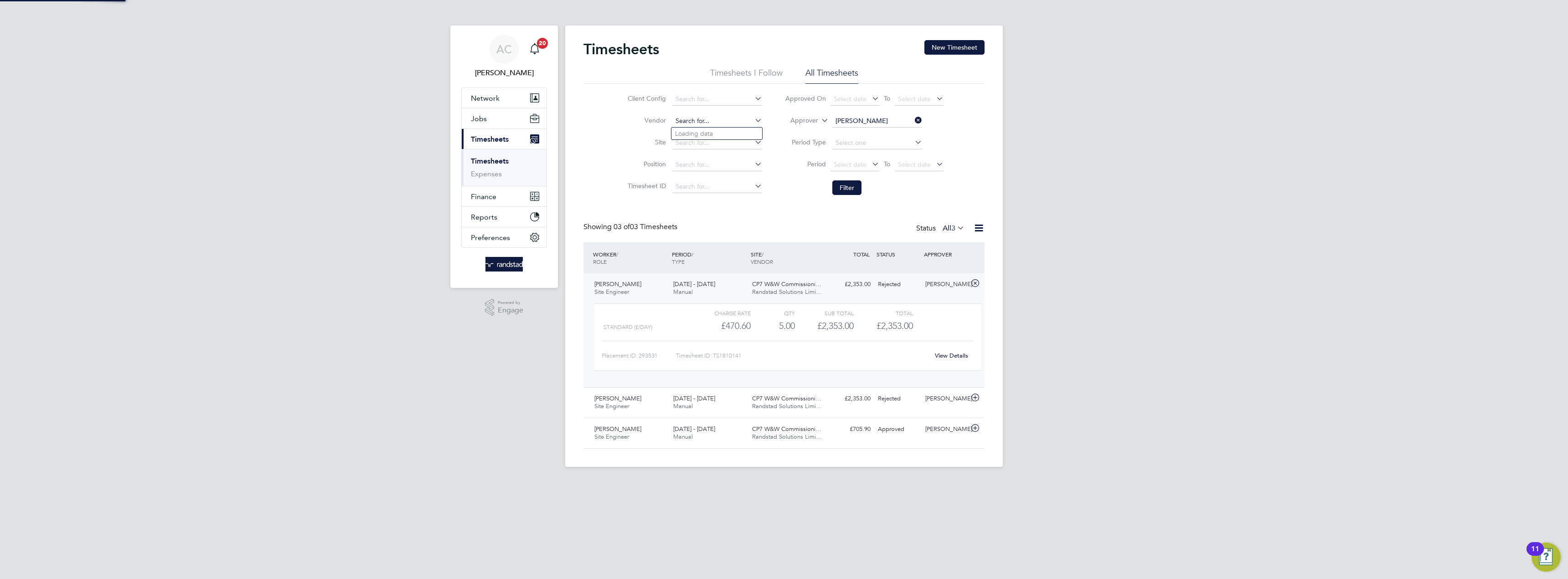
click at [710, 123] on input at bounding box center [718, 121] width 90 height 13
type input "cp"
type input "randstad"
click at [956, 46] on button "New Timesheet" at bounding box center [954, 47] width 60 height 15
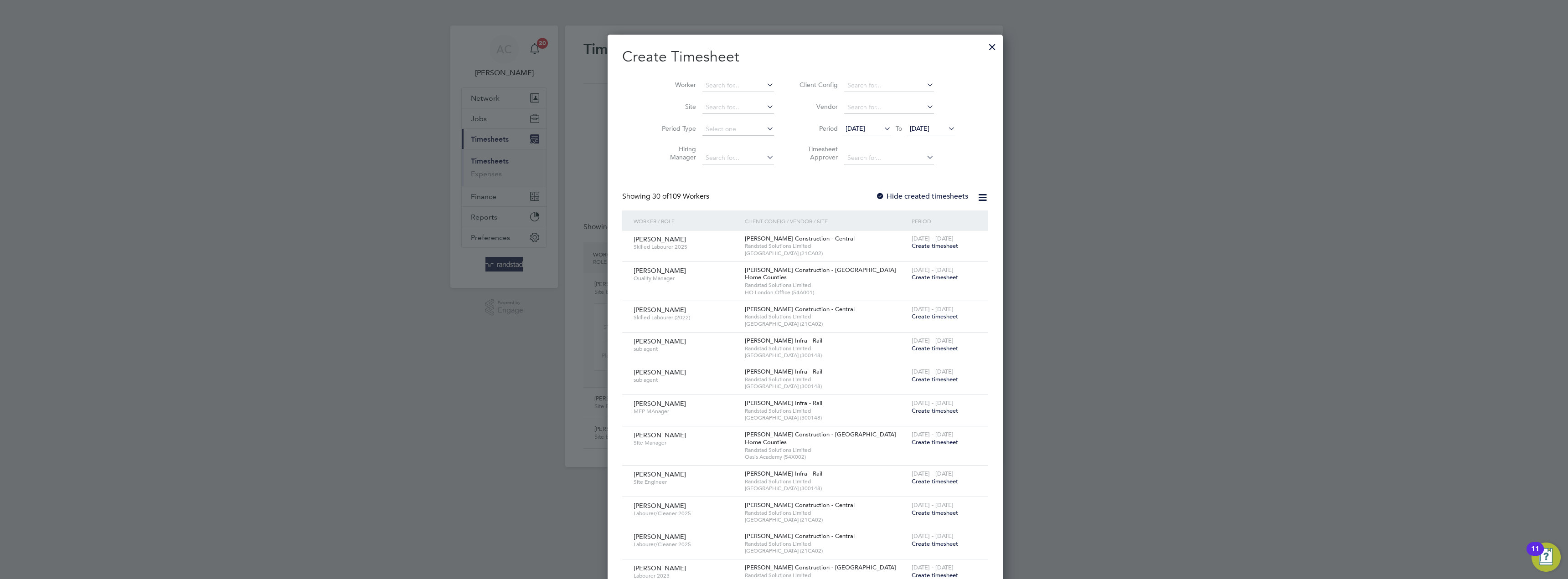
drag, startPoint x: 956, startPoint y: 46, endPoint x: 824, endPoint y: 64, distance: 133.2
click at [824, 64] on h2 "Create Timesheet" at bounding box center [805, 57] width 366 height 19
click at [710, 87] on input at bounding box center [738, 85] width 72 height 13
click at [703, 94] on b "Ephraim" at bounding box center [696, 97] width 25 height 8
type input "[PERSON_NAME]"
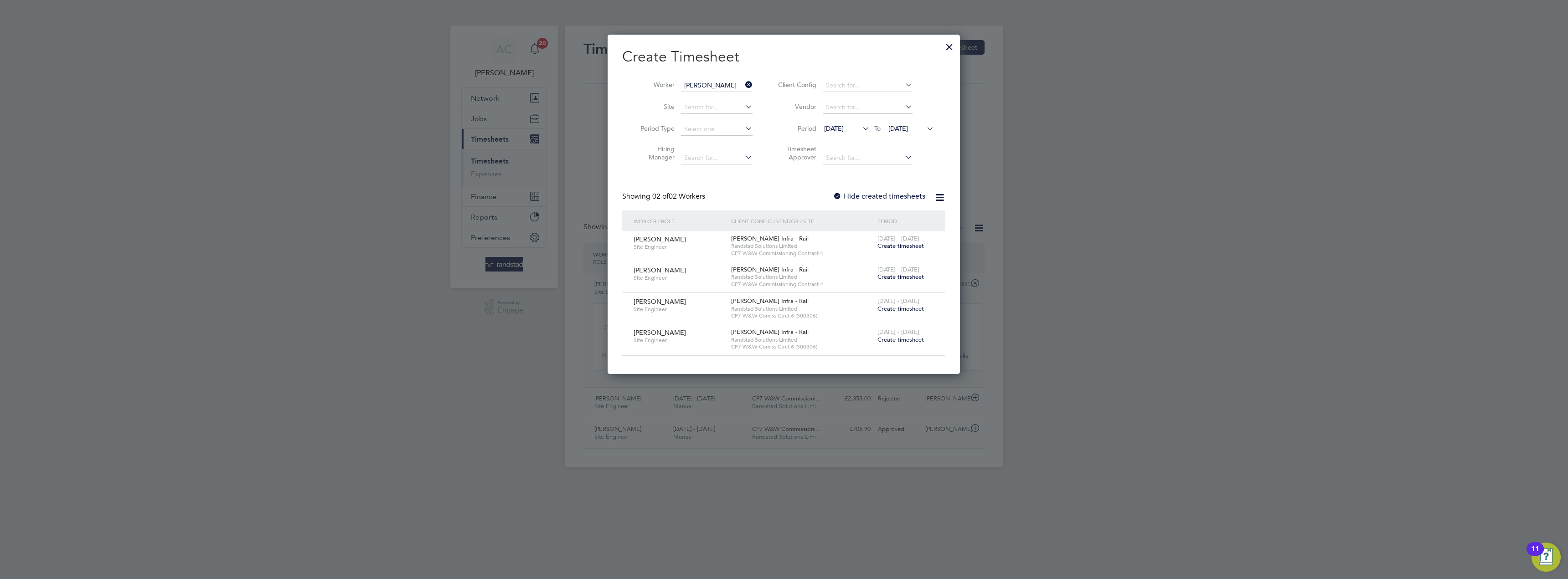
click at [897, 336] on span "Create timesheet" at bounding box center [901, 339] width 46 height 8
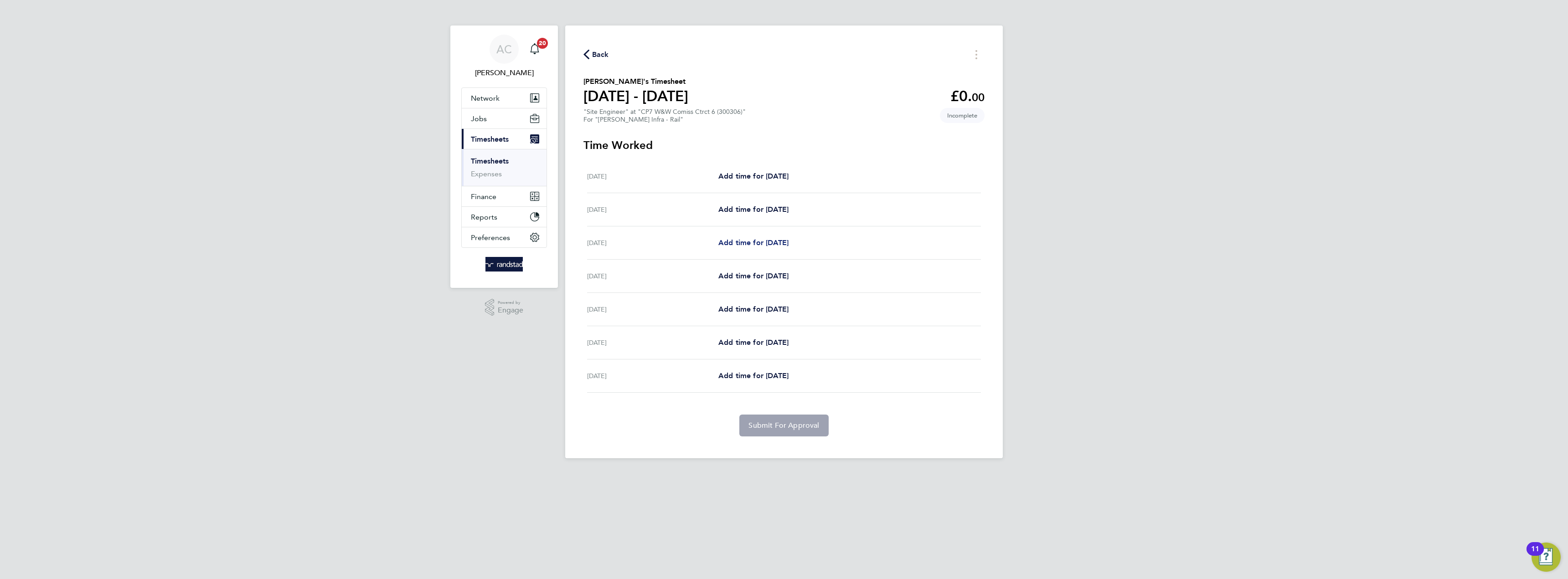
click at [768, 243] on span "Add time for Mon 18 Aug" at bounding box center [753, 243] width 70 height 9
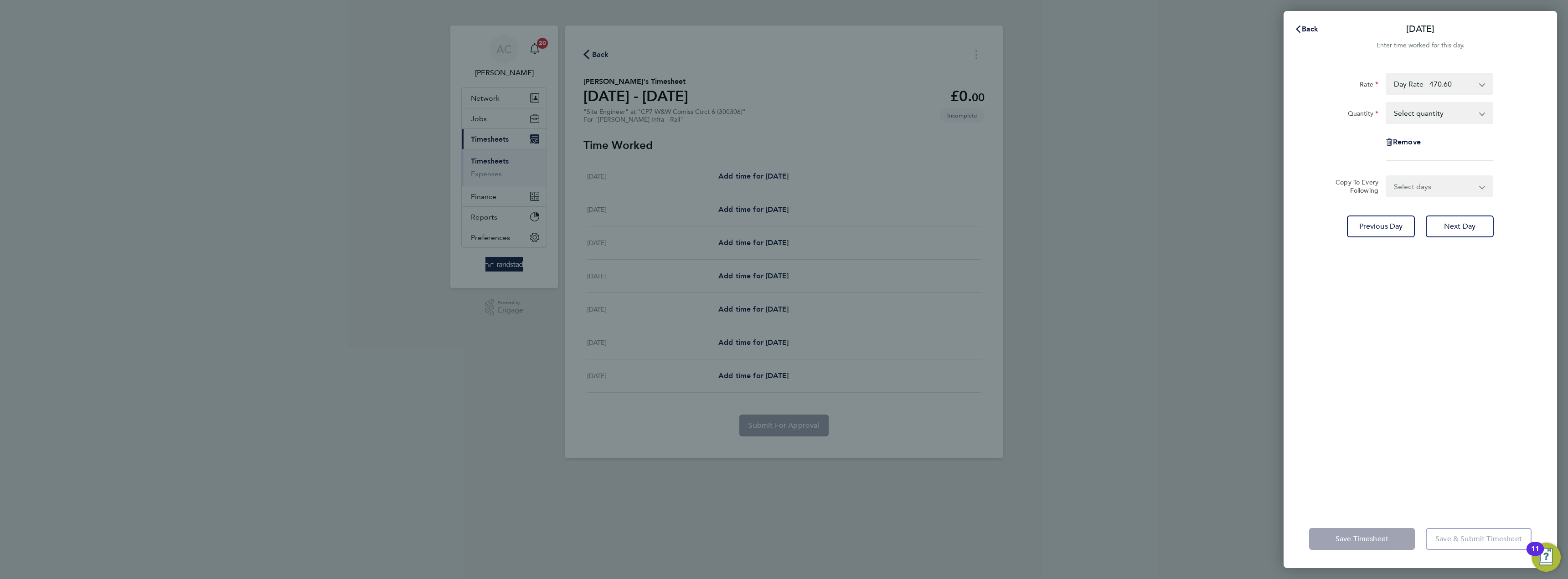
click at [1447, 111] on select "Select quantity 0.5 1" at bounding box center [1434, 113] width 95 height 20
select select "1"
click at [1387, 103] on select "Select quantity 0.5 1" at bounding box center [1434, 113] width 95 height 20
click at [1422, 189] on select "Select days Day Tuesday Wednesday Thursday Friday" at bounding box center [1434, 186] width 96 height 20
click at [1327, 231] on div "Previous Day Next Day" at bounding box center [1420, 226] width 222 height 22
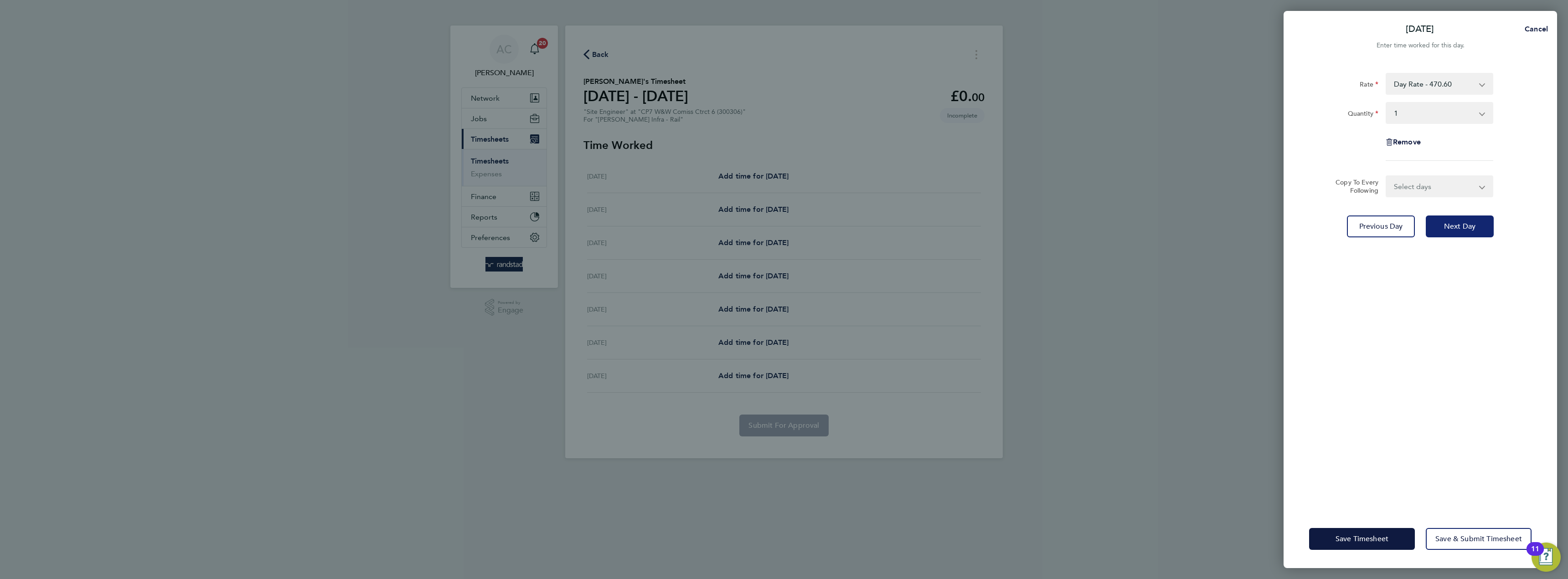
click at [1451, 221] on button "Next Day" at bounding box center [1460, 226] width 68 height 22
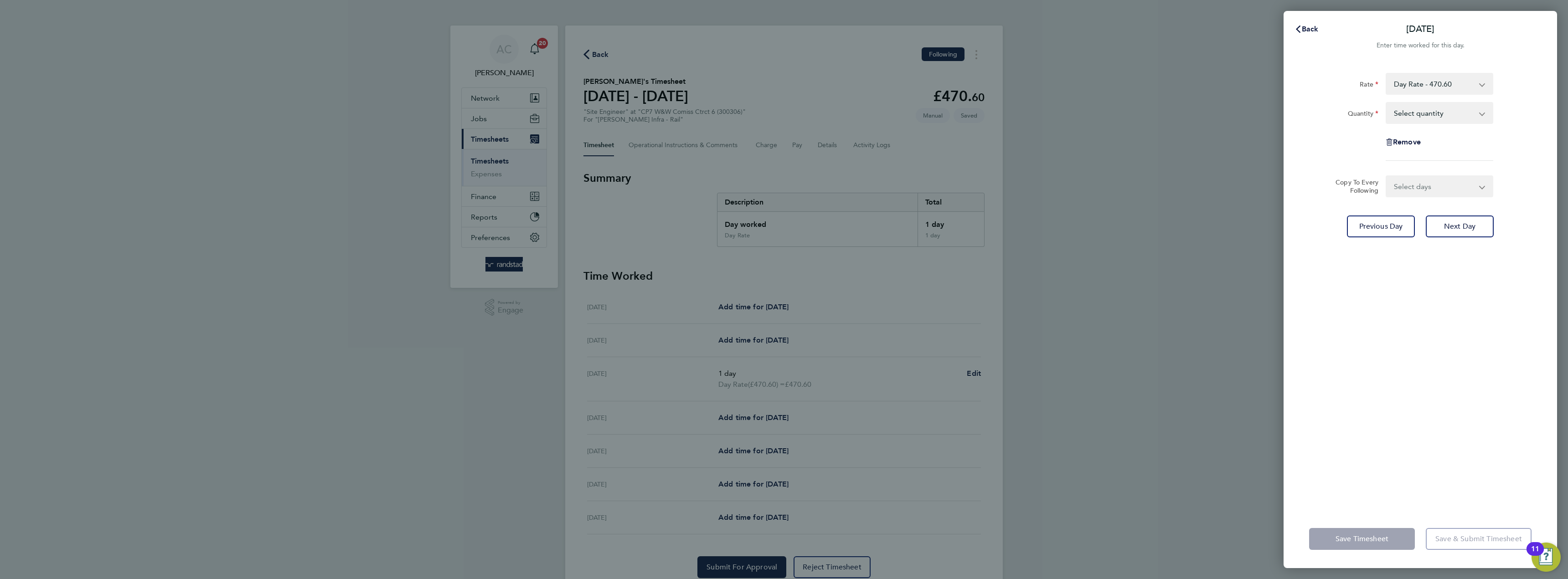
click at [1433, 122] on select "Select quantity 0.5 1" at bounding box center [1434, 113] width 95 height 20
select select "1"
click at [1387, 103] on select "Select quantity 0.5 1" at bounding box center [1434, 113] width 95 height 20
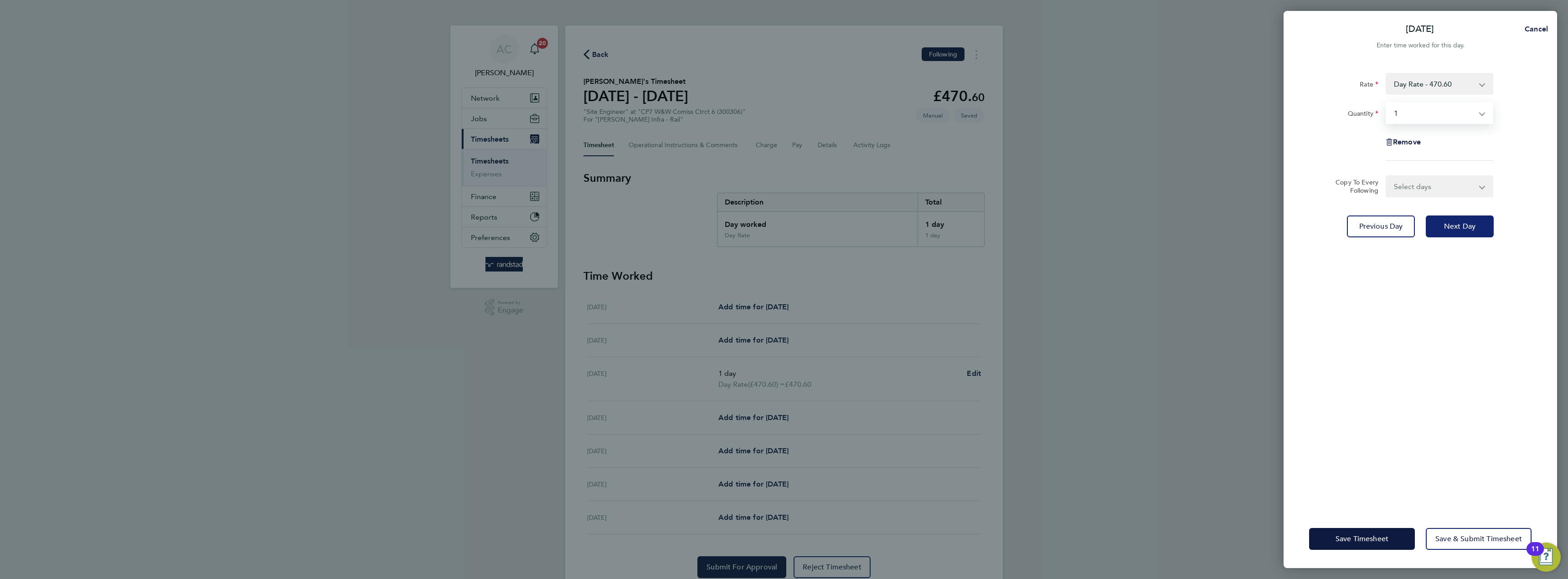
click at [1456, 228] on span "Next Day" at bounding box center [1460, 226] width 32 height 9
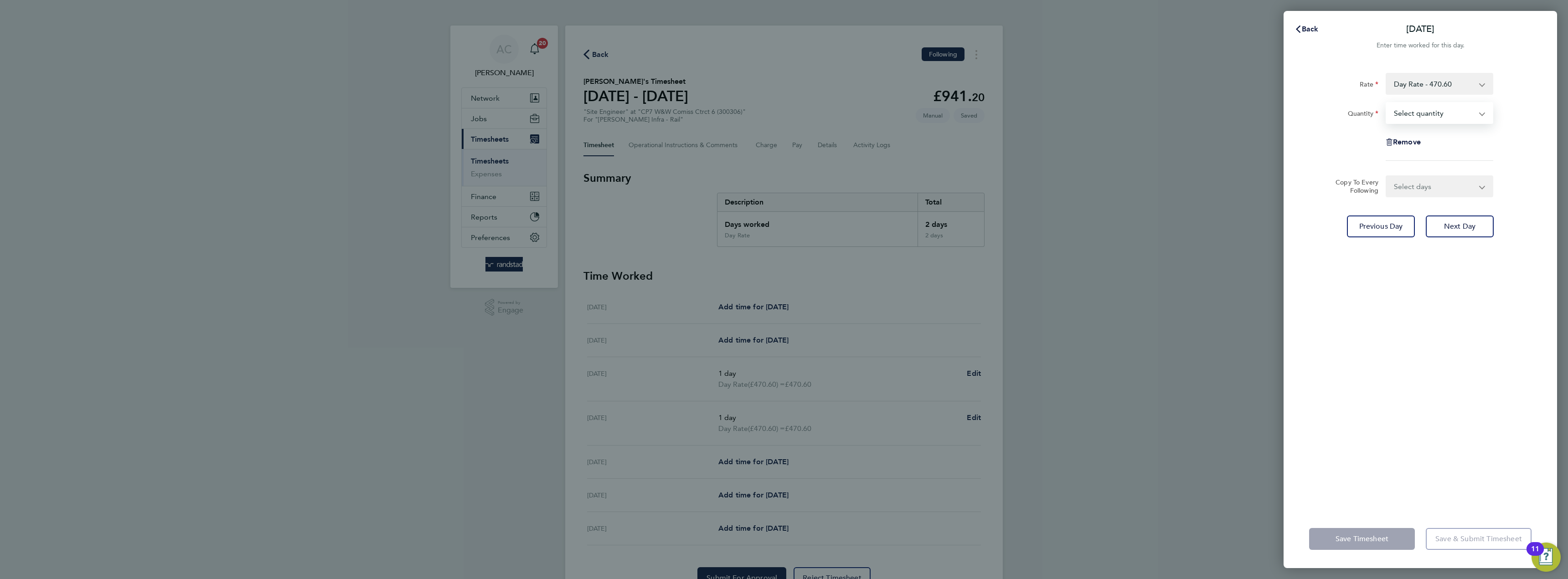
click at [1438, 117] on select "Select quantity 0.5 1" at bounding box center [1434, 113] width 95 height 20
select select "1"
click at [1387, 103] on select "Select quantity 0.5 1" at bounding box center [1434, 113] width 95 height 20
click at [1453, 223] on span "Next Day" at bounding box center [1460, 226] width 32 height 9
click at [1432, 115] on select "Select quantity 0.5 1" at bounding box center [1434, 113] width 95 height 20
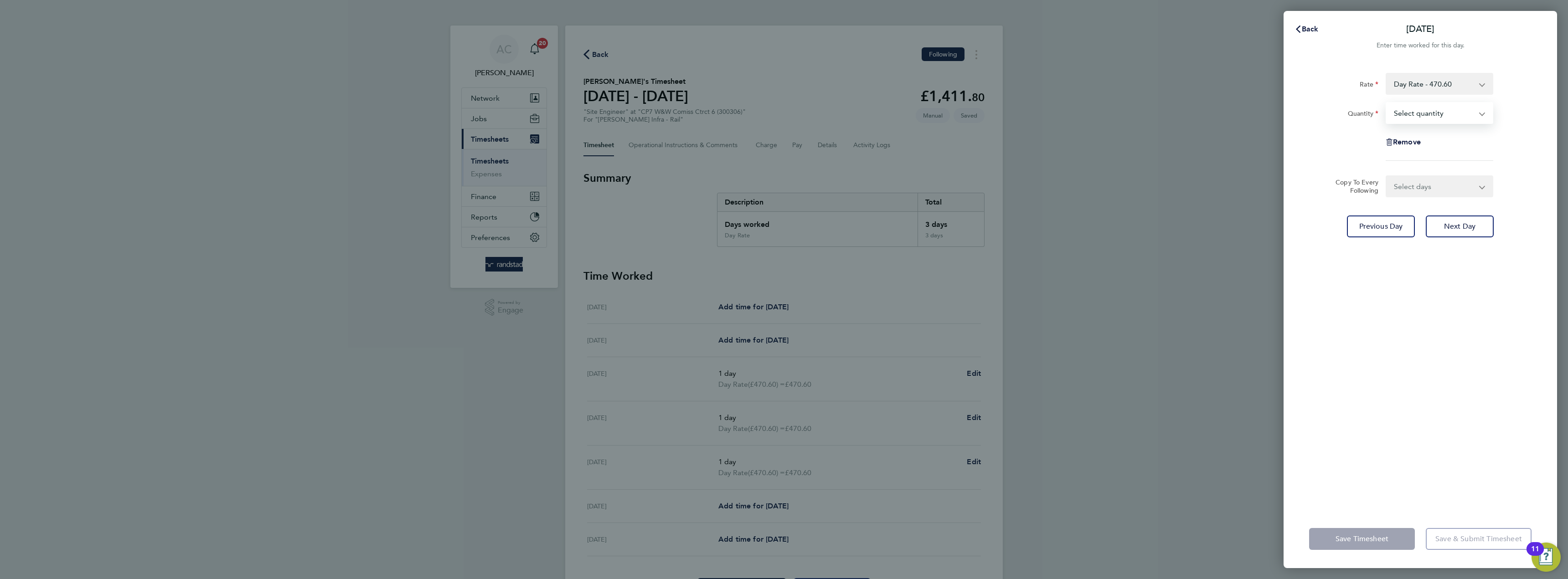
select select "1"
click at [1387, 103] on select "Select quantity 0.5 1" at bounding box center [1434, 113] width 95 height 20
click at [1465, 222] on span "Next Day" at bounding box center [1460, 226] width 32 height 9
click at [1440, 115] on select "Select quantity 0.5 1" at bounding box center [1434, 113] width 95 height 20
select select "1"
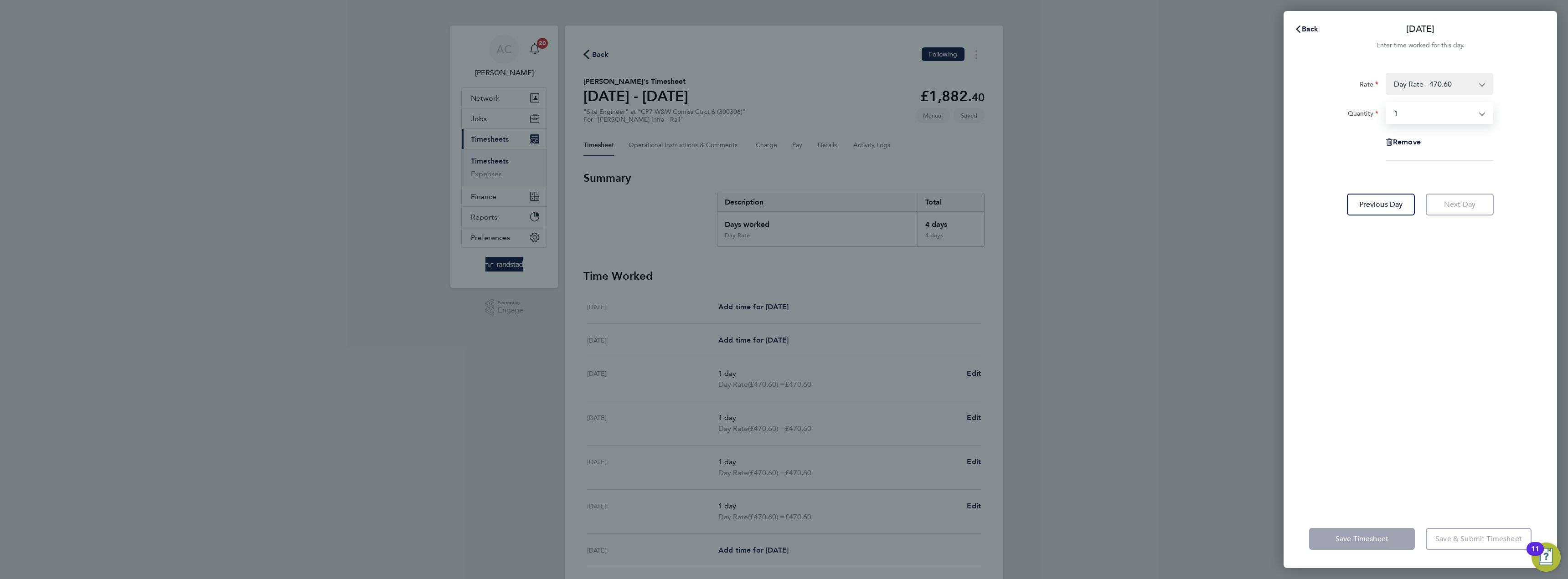
click at [1387, 103] on select "Select quantity 0.5 1" at bounding box center [1434, 113] width 95 height 20
click at [1331, 543] on button "Save Timesheet" at bounding box center [1362, 539] width 106 height 22
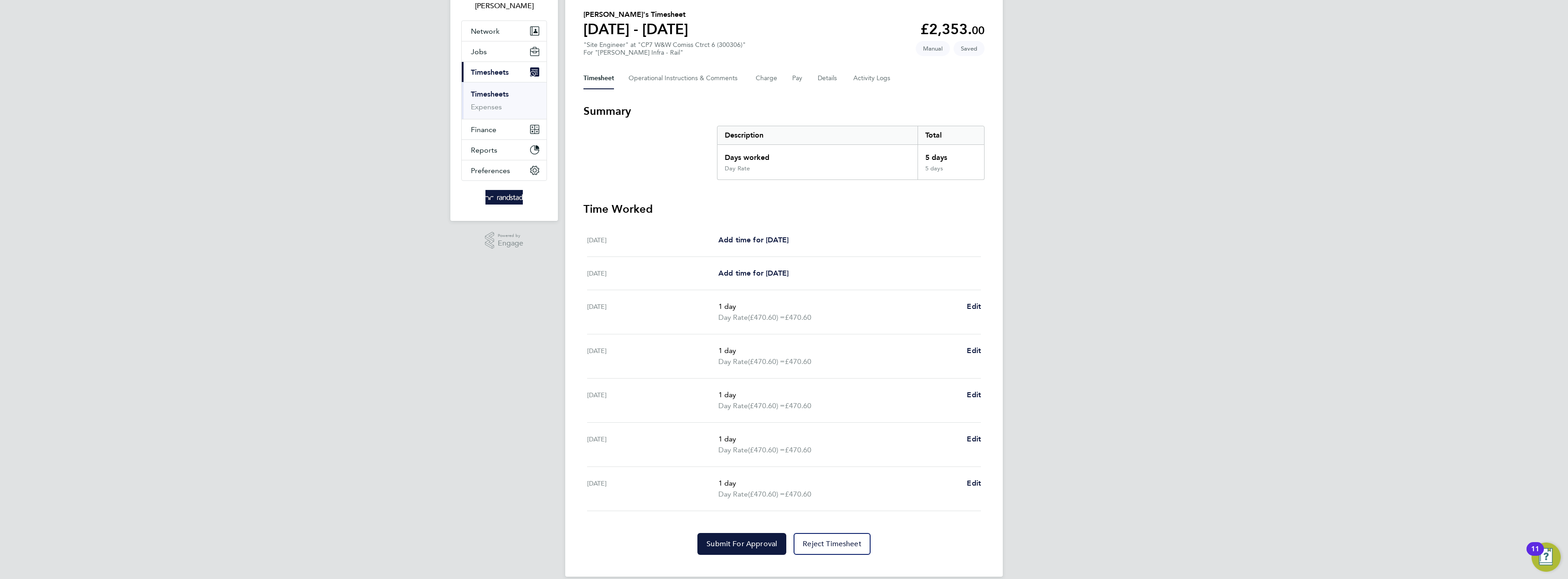
scroll to position [79, 0]
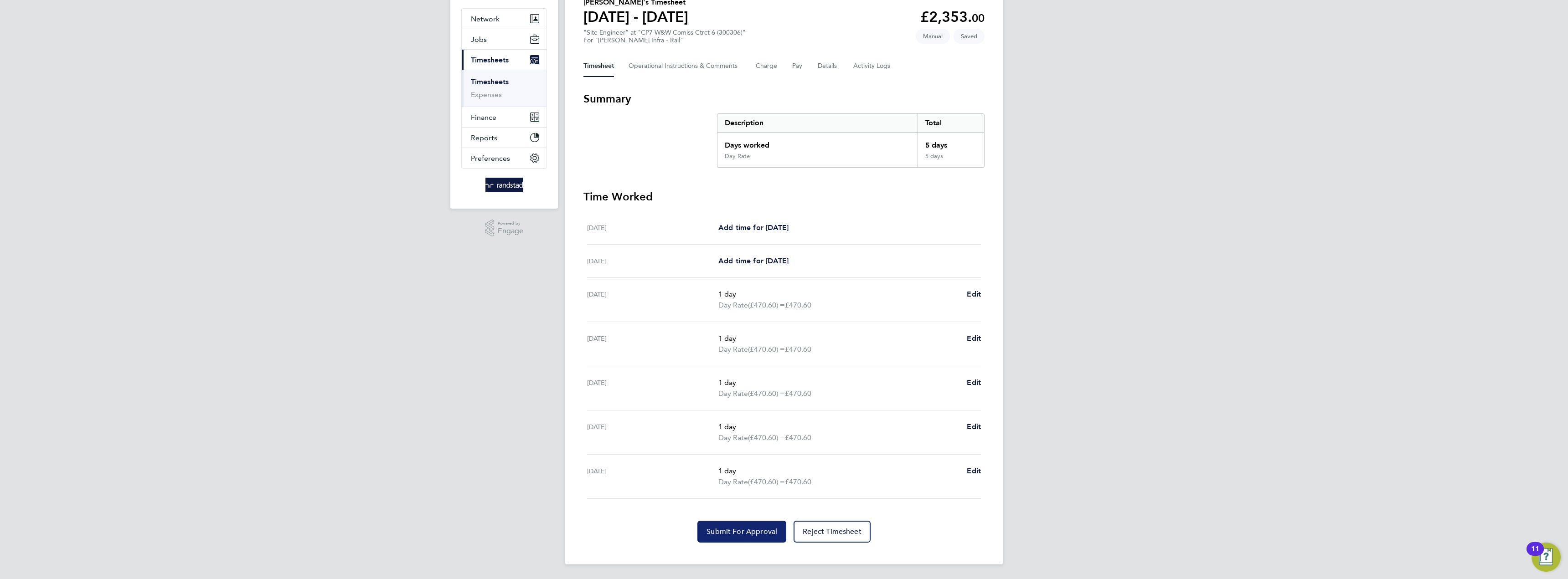
click at [732, 527] on span "Submit For Approval" at bounding box center [742, 531] width 71 height 9
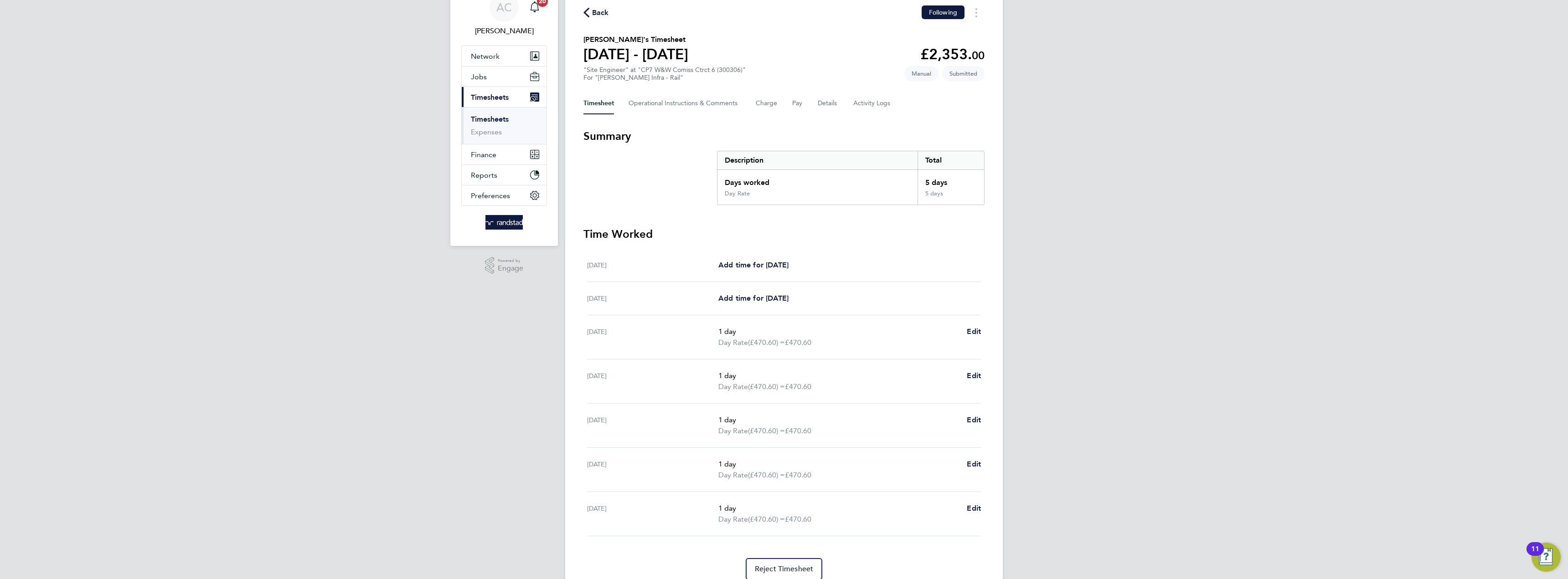
scroll to position [46, 0]
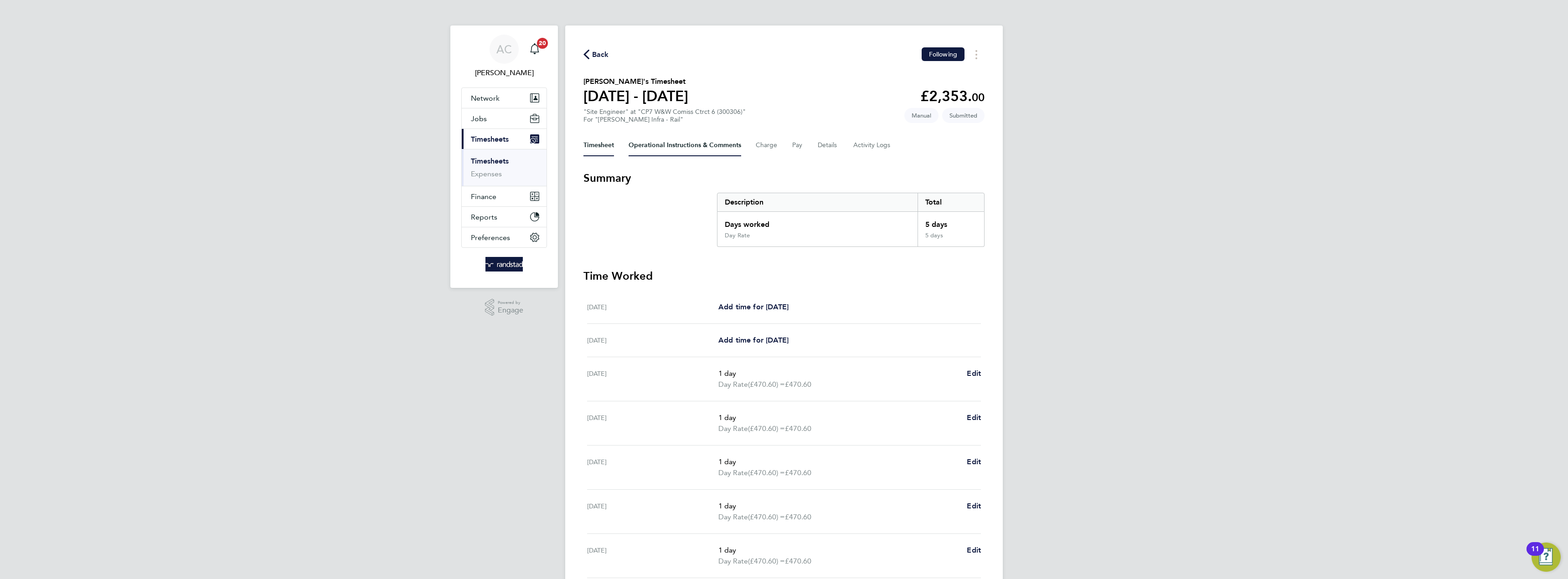
click at [689, 142] on Comments-tab "Operational Instructions & Comments" at bounding box center [685, 145] width 113 height 22
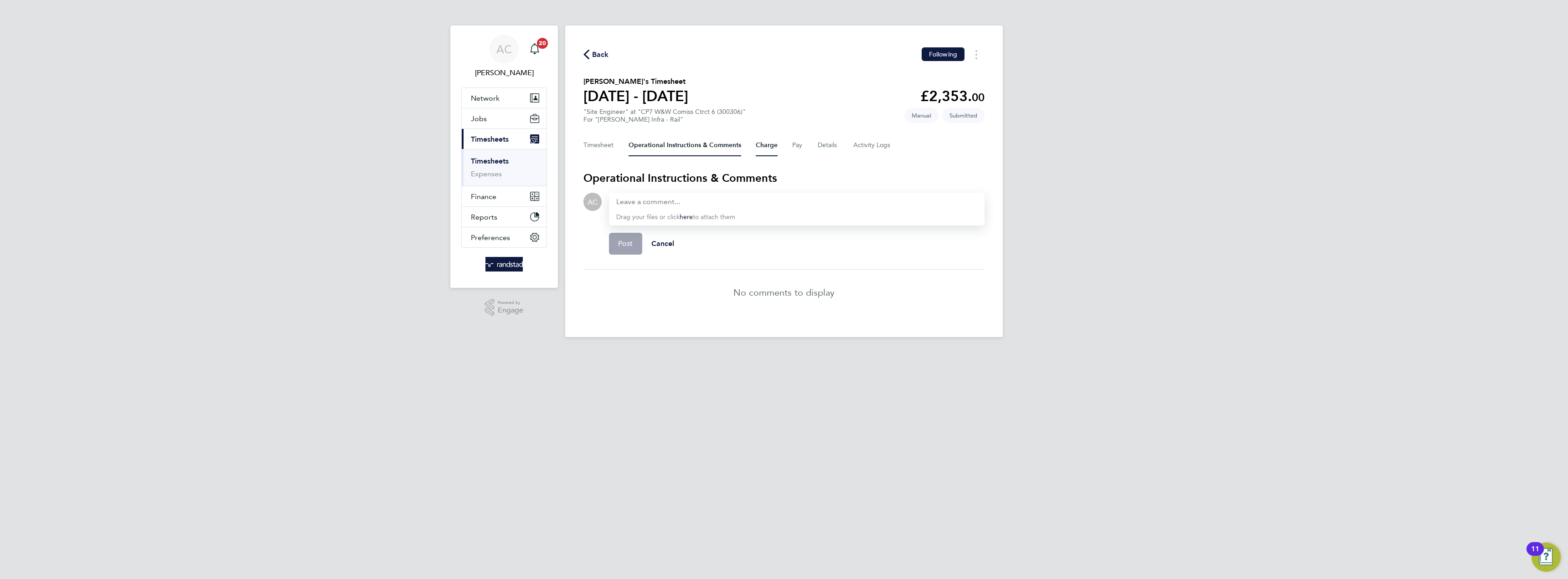
click at [758, 144] on button "Charge" at bounding box center [767, 145] width 22 height 22
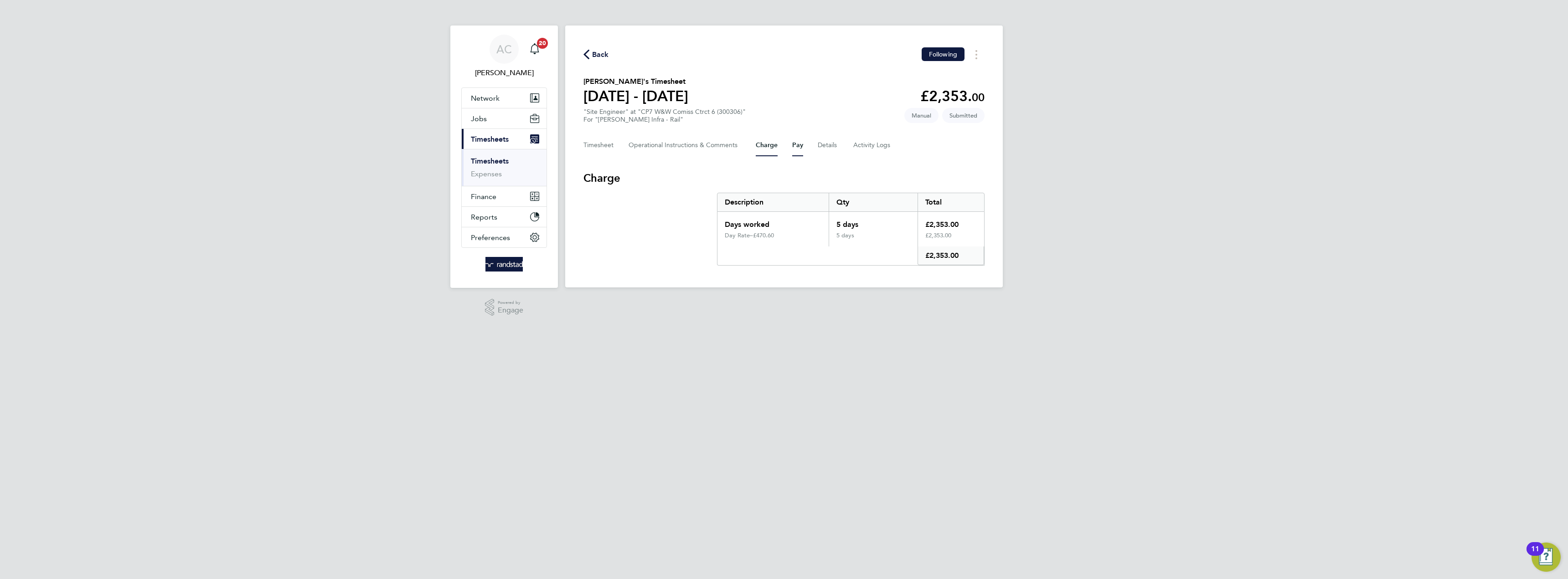
click at [800, 142] on button "Pay" at bounding box center [797, 145] width 11 height 22
click at [829, 148] on button "Details" at bounding box center [828, 145] width 21 height 22
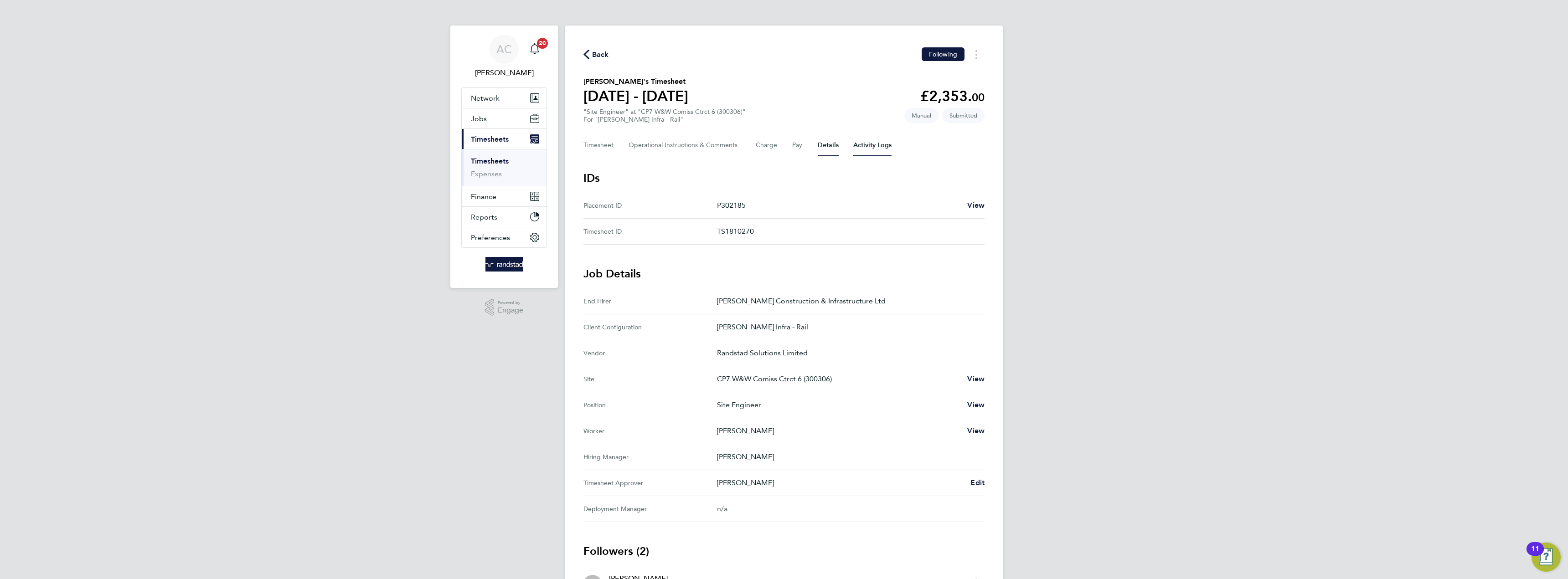
click at [874, 145] on Logs-tab "Activity Logs" at bounding box center [872, 145] width 38 height 22
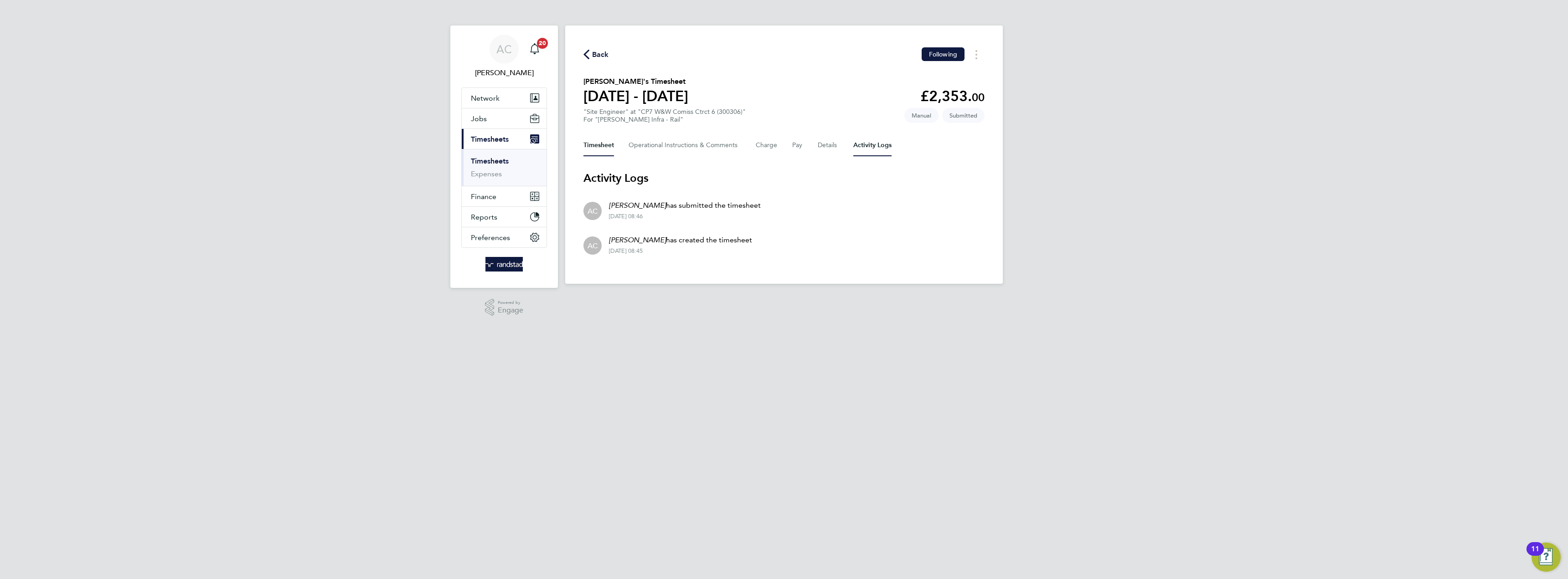
click at [605, 143] on button "Timesheet" at bounding box center [599, 145] width 30 height 22
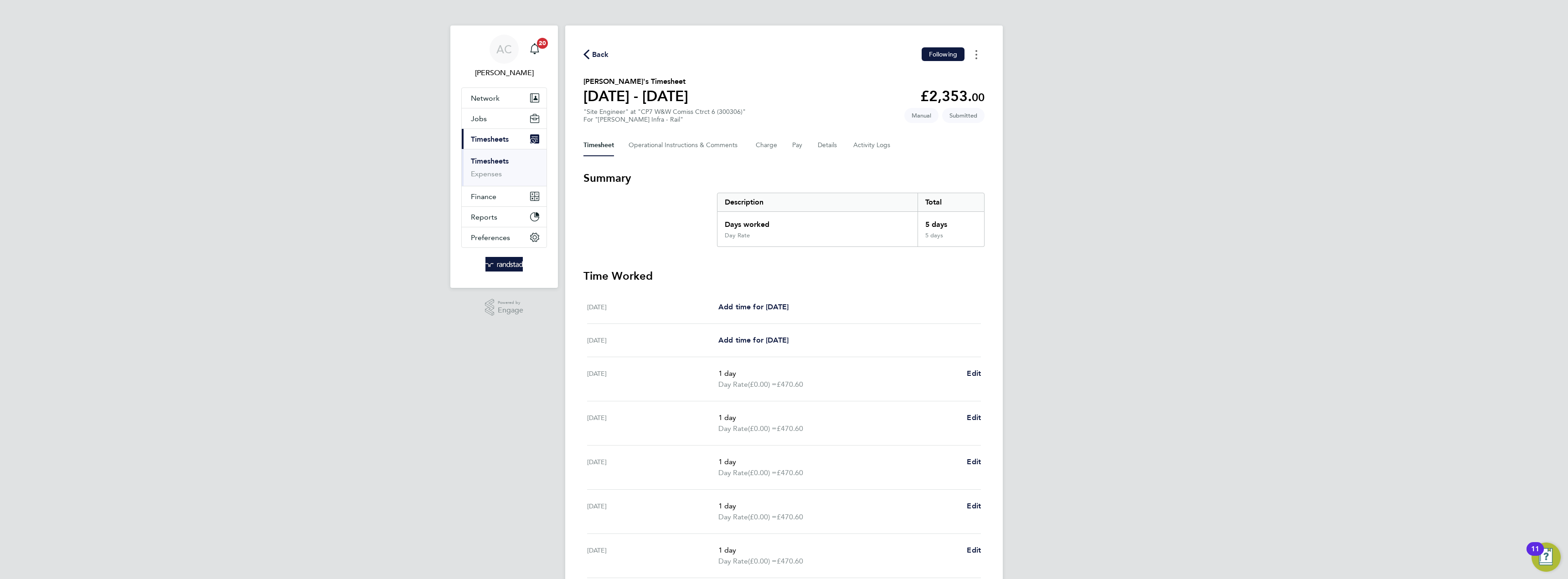
click at [976, 49] on button "Timesheets Menu" at bounding box center [976, 54] width 16 height 14
click at [1043, 128] on div "AC [PERSON_NAME] Notifications 20 Applications: Network Team Members Businesses…" at bounding box center [784, 329] width 1568 height 658
